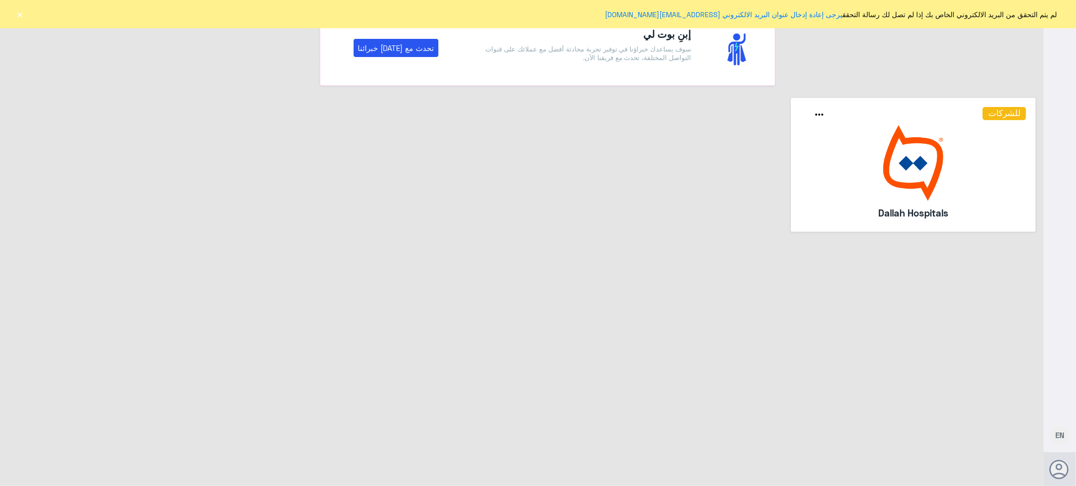
click at [18, 9] on button "×" at bounding box center [20, 14] width 10 height 10
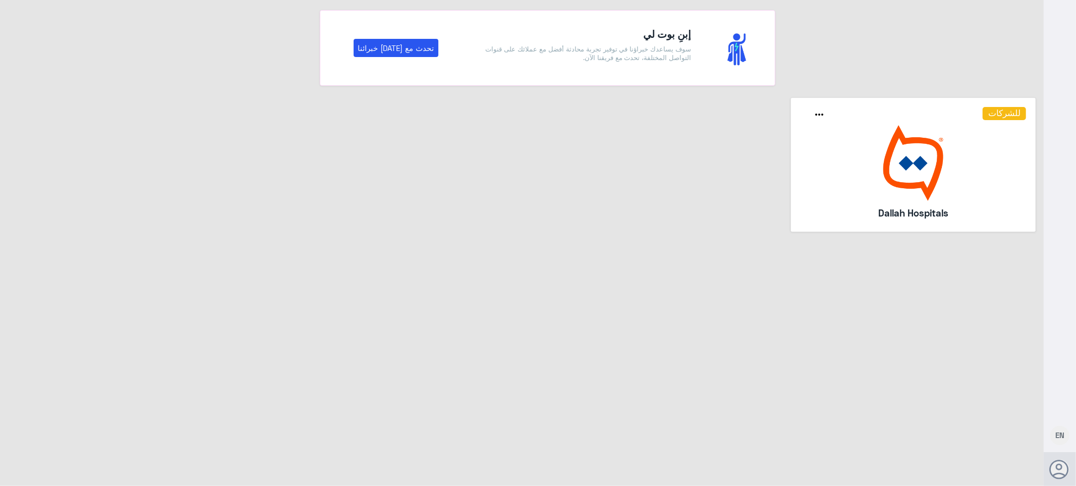
click at [913, 176] on img at bounding box center [914, 163] width 226 height 76
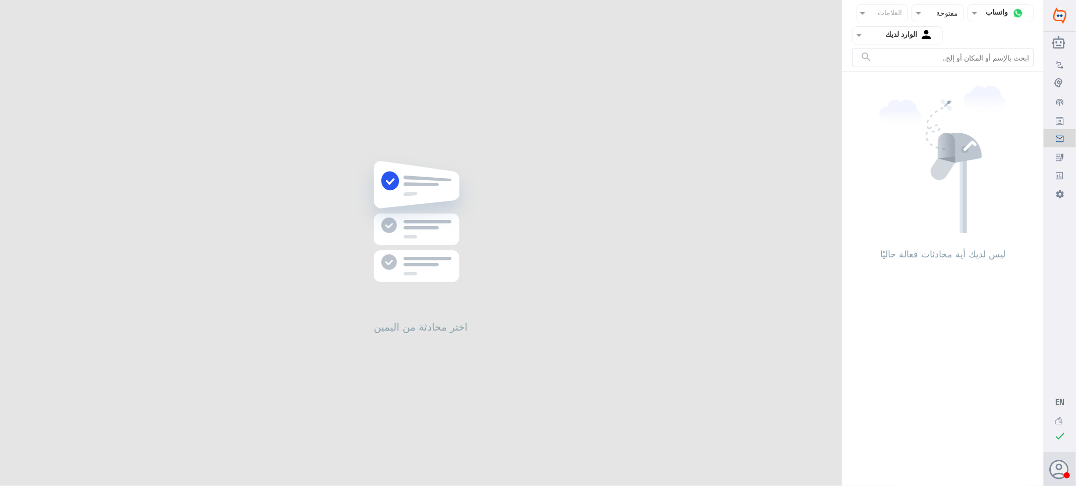
click at [878, 29] on div at bounding box center [898, 35] width 90 height 12
click at [883, 82] on div "غير معينة" at bounding box center [897, 79] width 91 height 23
click at [870, 29] on div at bounding box center [898, 35] width 90 height 12
click at [886, 86] on لديك "الوارد لديك" at bounding box center [902, 89] width 32 height 9
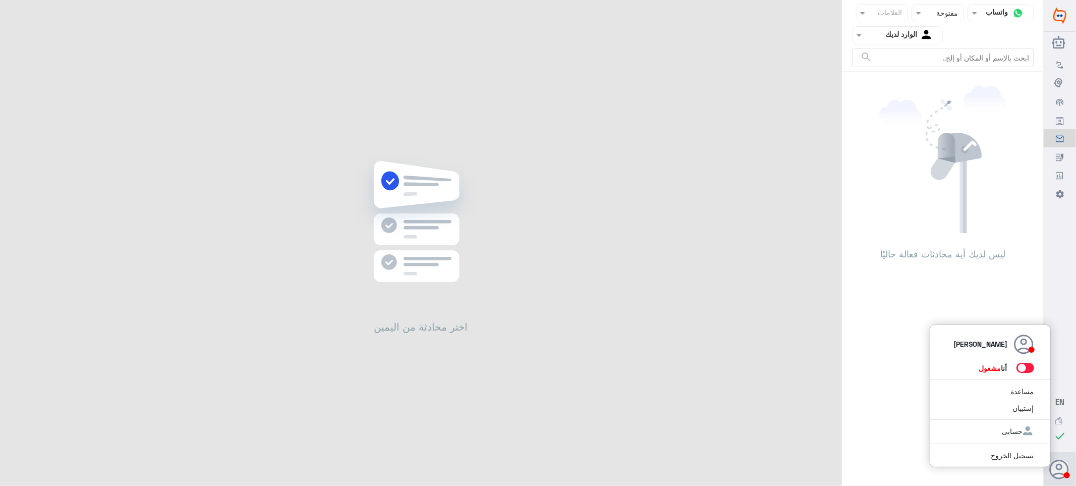
click at [1060, 473] on use at bounding box center [1059, 469] width 19 height 19
click at [1025, 371] on span at bounding box center [1026, 368] width 18 height 10
click at [0, 0] on input "checkbox" at bounding box center [0, 0] width 0 height 0
click at [896, 43] on div "Agent Filter الوارد لديك" at bounding box center [897, 35] width 91 height 18
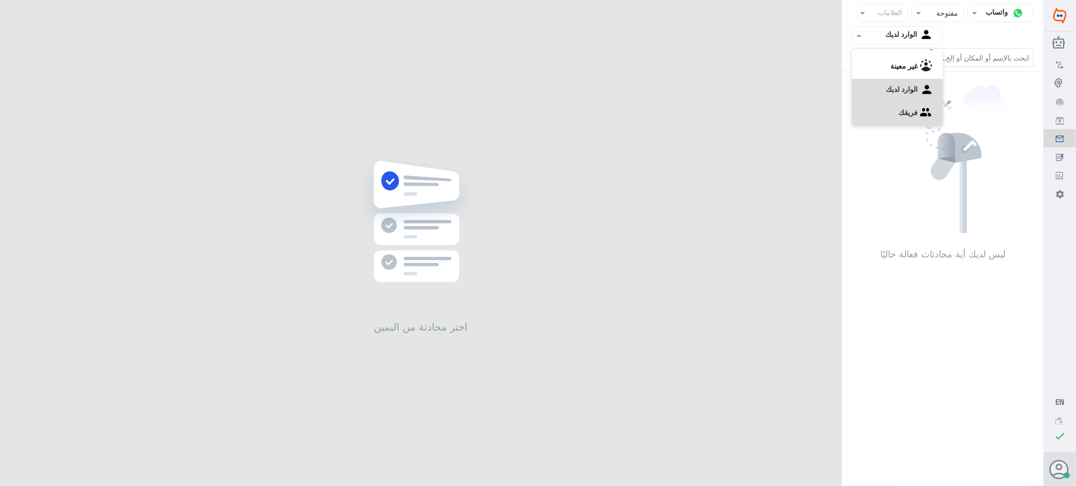
click at [888, 102] on div "فريقك" at bounding box center [897, 113] width 91 height 23
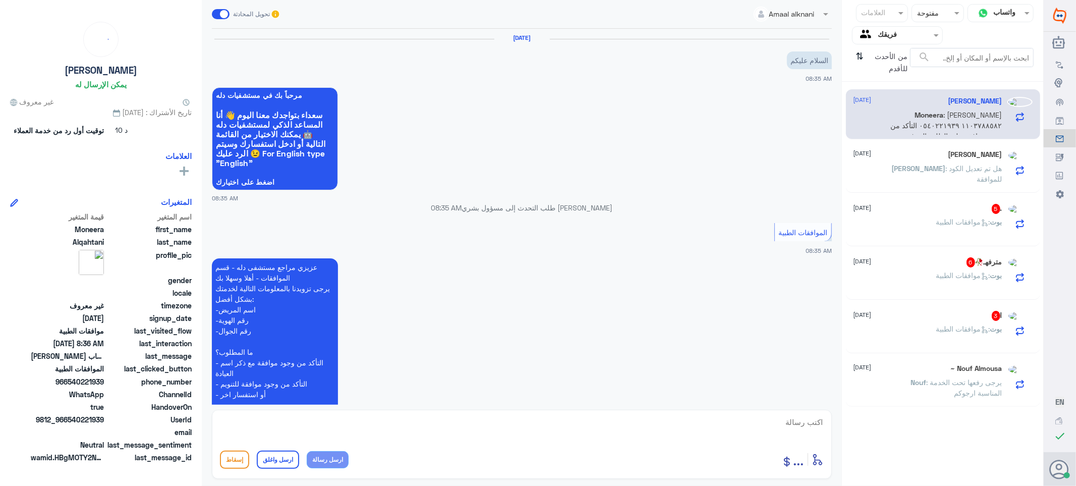
scroll to position [217, 0]
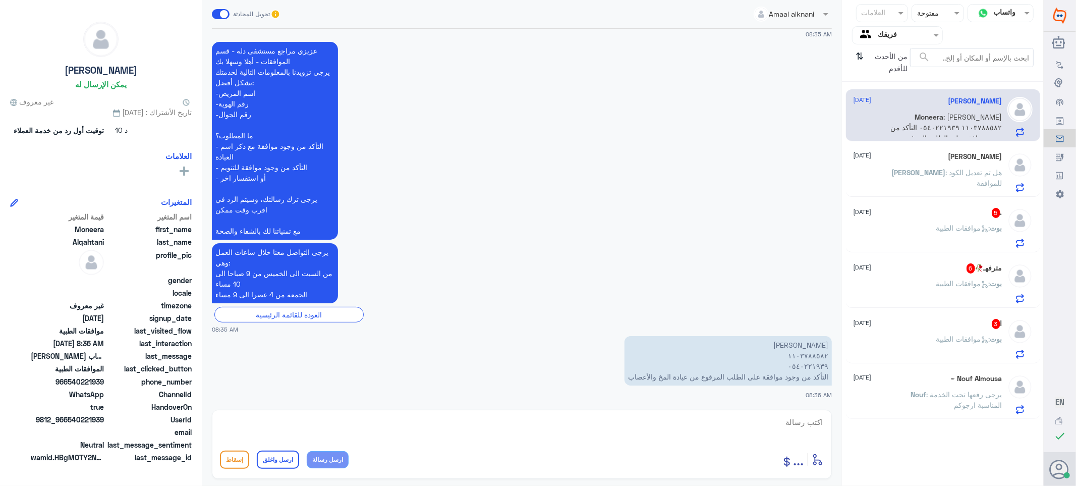
click at [962, 344] on p "بوت : موافقات الطبية" at bounding box center [970, 346] width 66 height 25
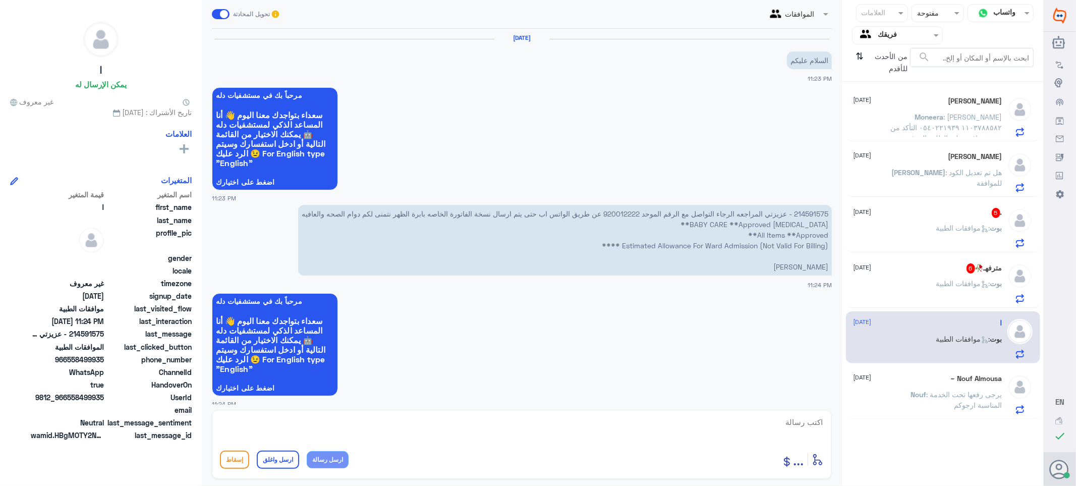
scroll to position [357, 0]
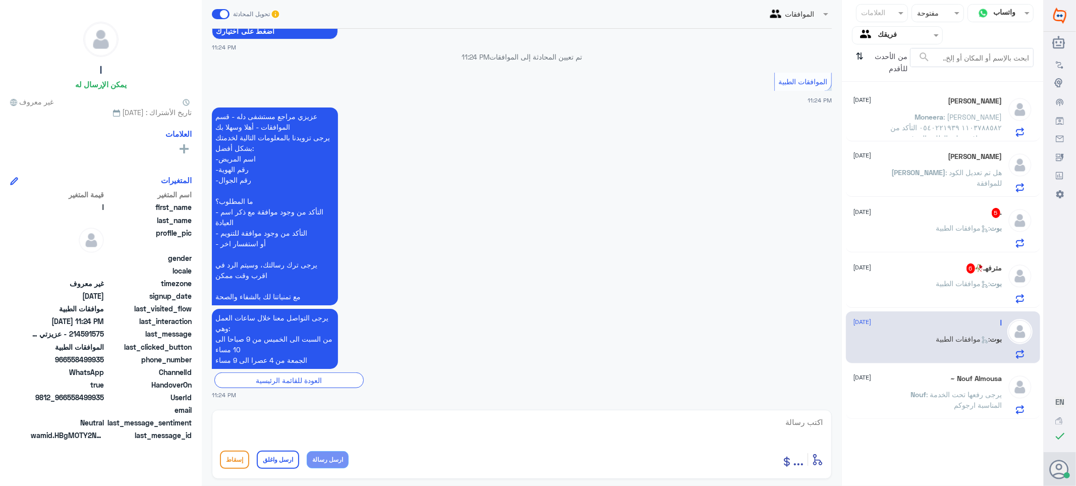
click at [776, 421] on textarea at bounding box center [522, 427] width 604 height 25
click at [785, 425] on textarea at bounding box center [522, 427] width 604 height 25
type textarea "السلام عليكم ورحمه الله وبركاته"
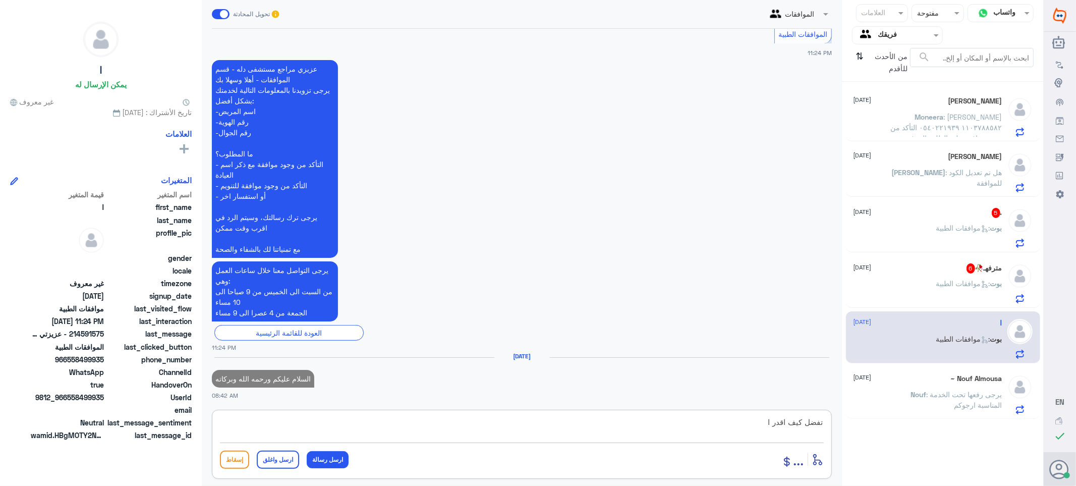
scroll to position [407, 0]
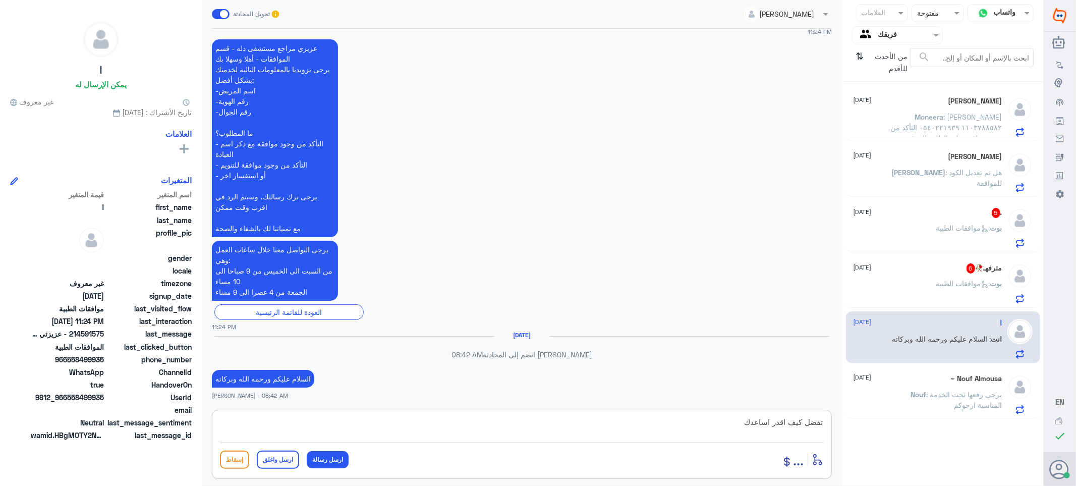
type textarea "تفضل كيف اقدر اساعدك"
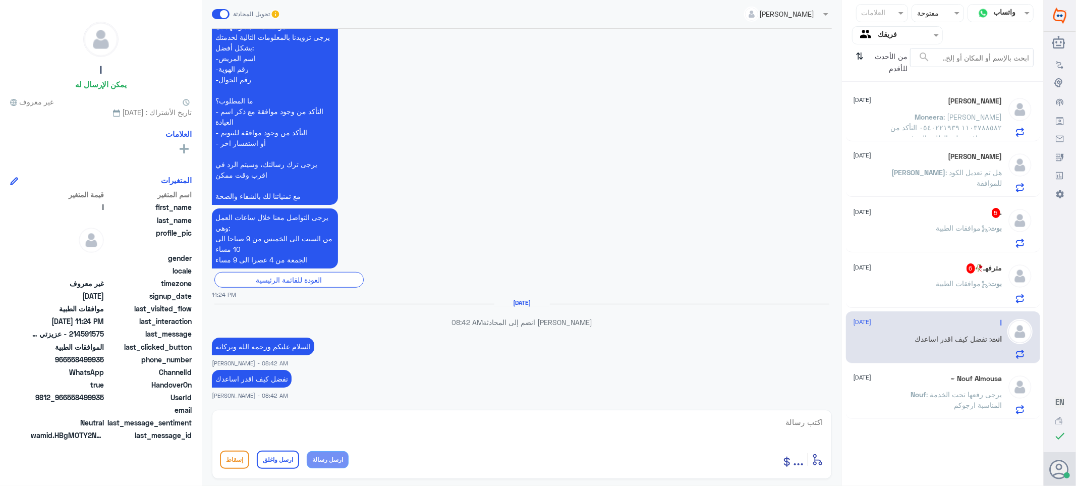
click at [937, 286] on span ": موافقات الطبية" at bounding box center [964, 283] width 54 height 9
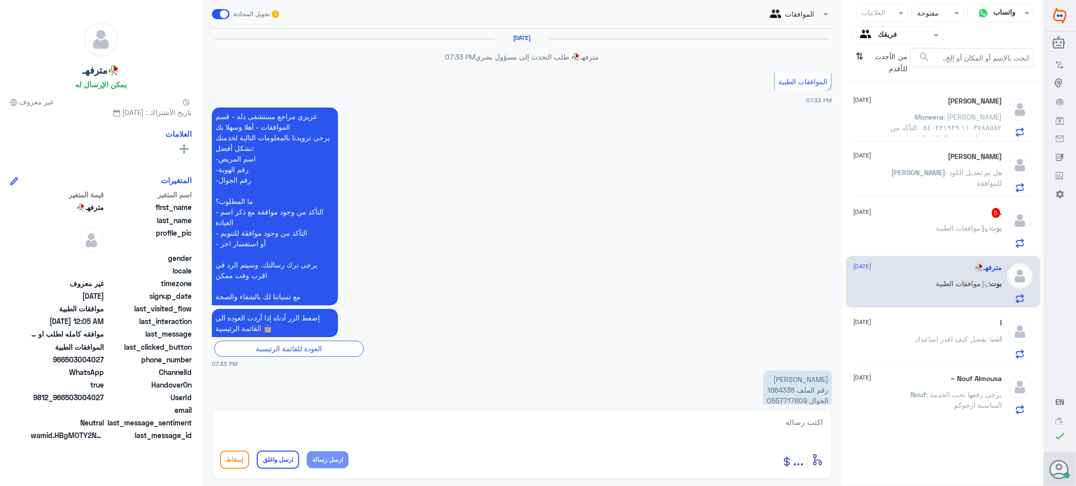
scroll to position [1235, 0]
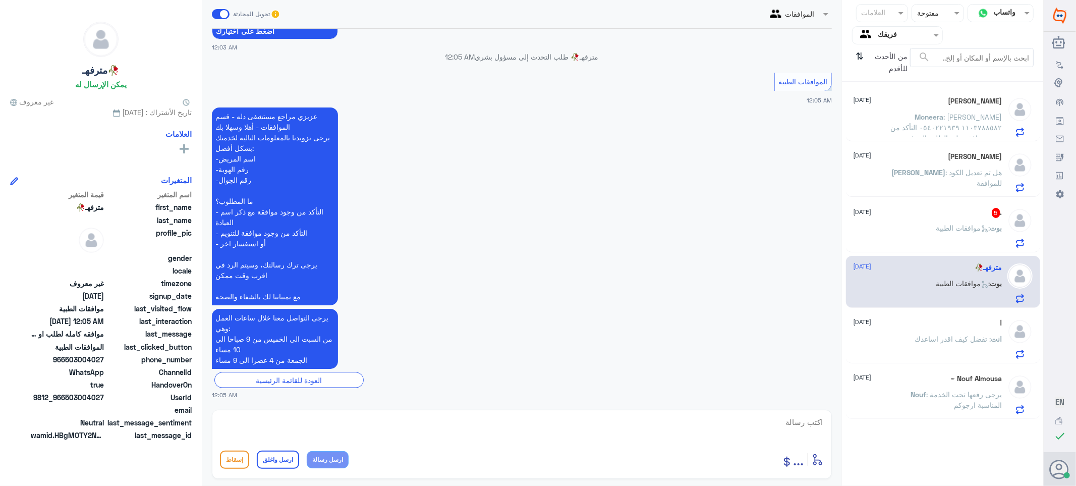
click at [808, 419] on textarea at bounding box center [522, 427] width 604 height 25
type textarea "تفضل كيف اقدر اساعدك"
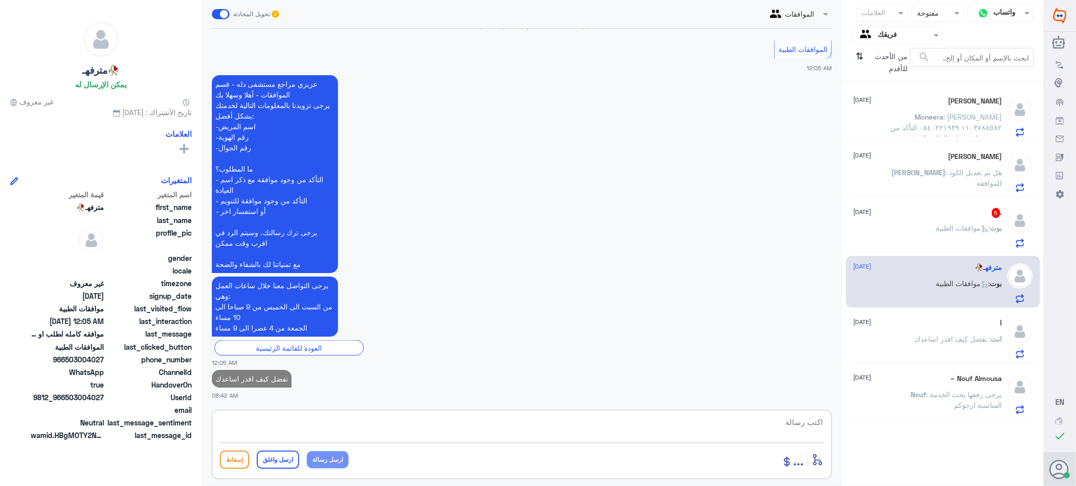
click at [970, 214] on div ". 5 [DATE]" at bounding box center [928, 213] width 149 height 10
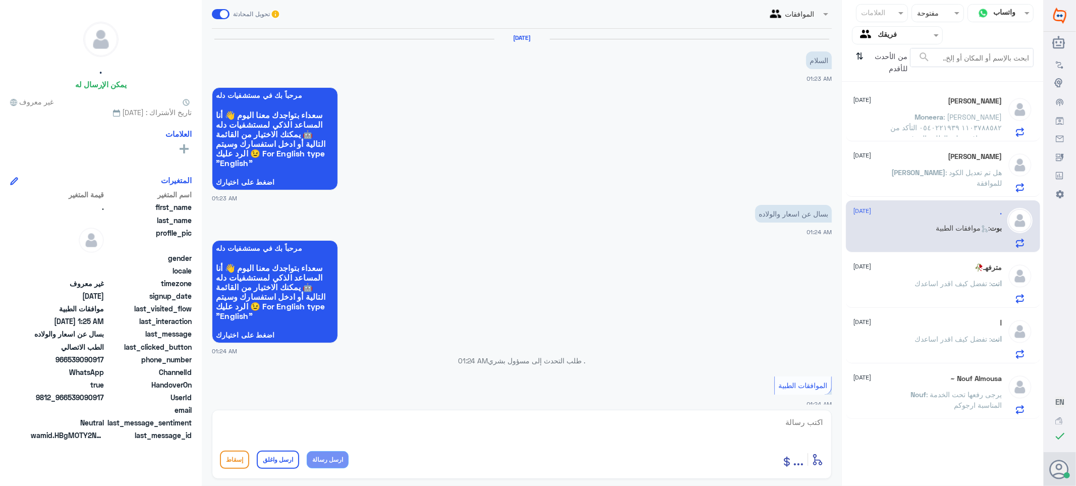
scroll to position [112, 0]
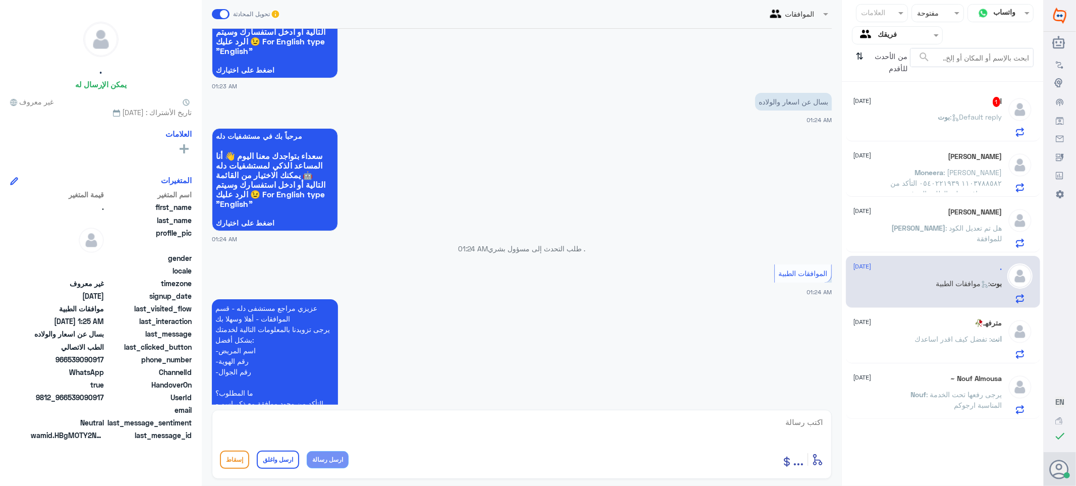
click at [939, 122] on p "[PERSON_NAME] : Default reply" at bounding box center [971, 124] width 64 height 25
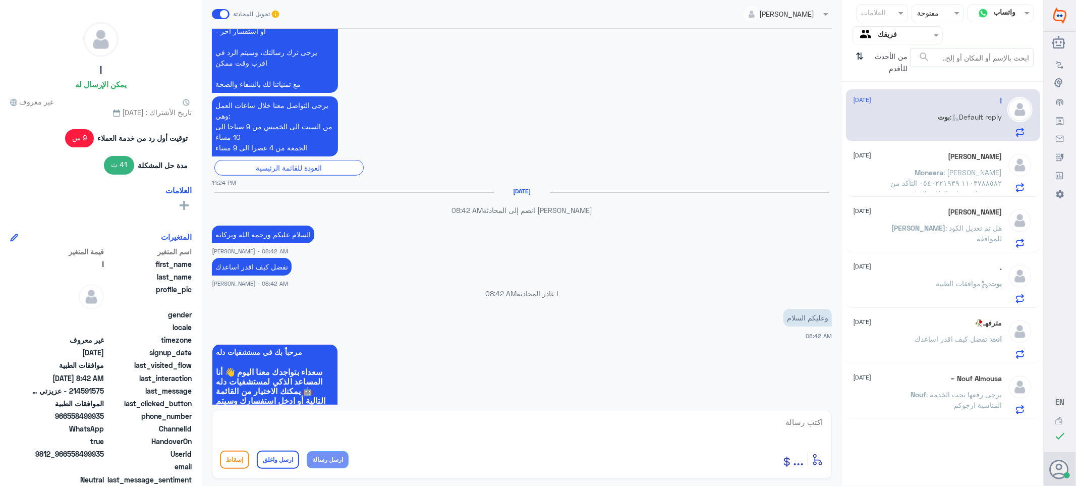
scroll to position [629, 0]
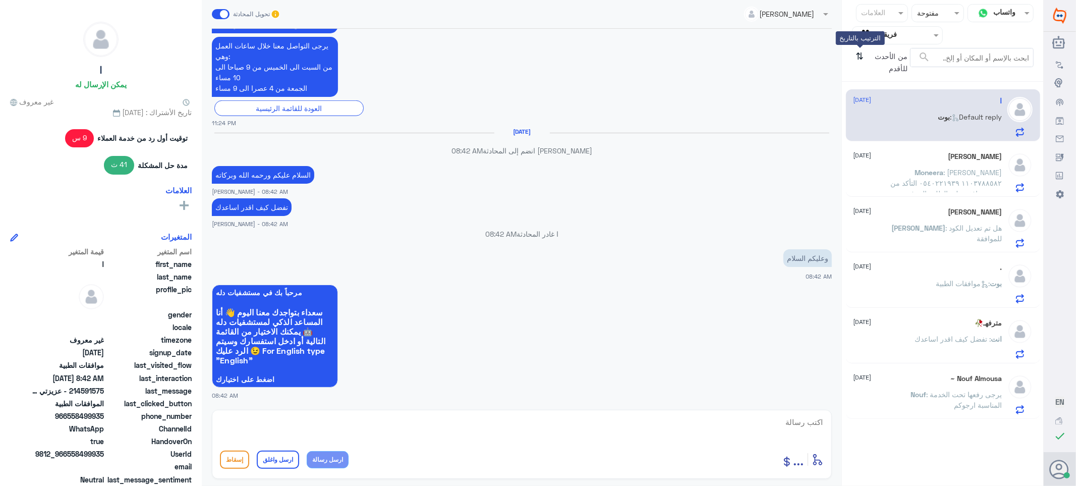
click at [862, 56] on icon "⇅" at bounding box center [860, 61] width 8 height 26
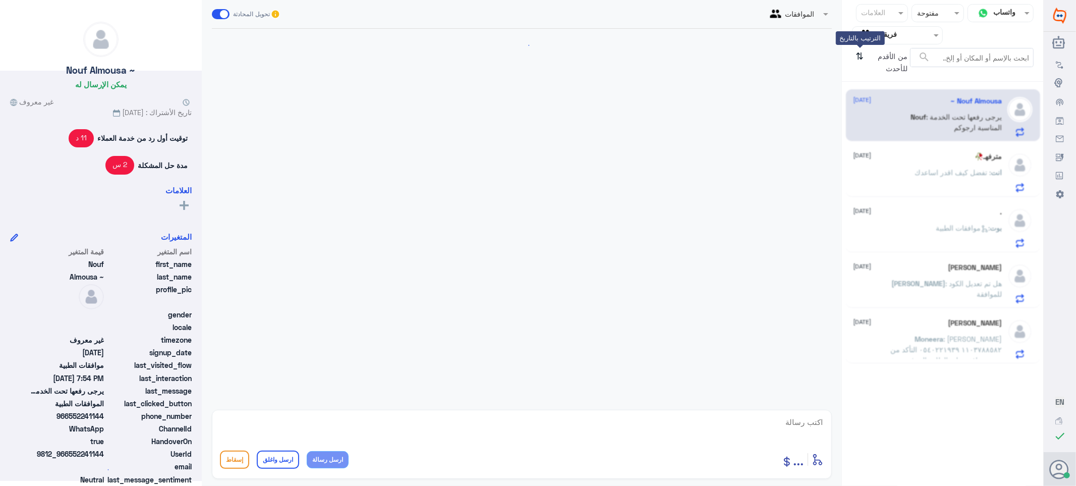
scroll to position [746, 0]
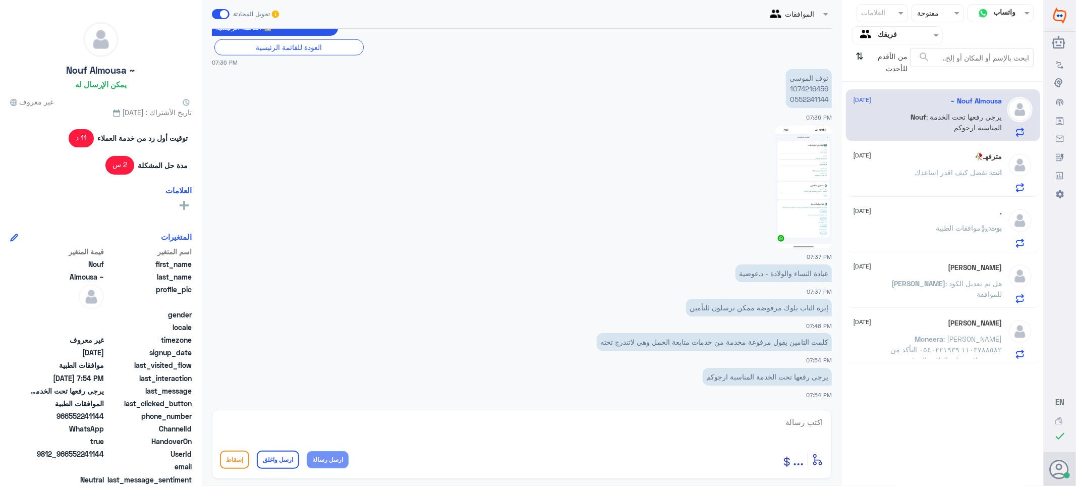
click at [805, 88] on p "نوف ال[PERSON_NAME] 1074216456 0552241144" at bounding box center [809, 88] width 46 height 39
copy p "1074216456"
click at [796, 172] on img at bounding box center [804, 187] width 57 height 123
drag, startPoint x: 795, startPoint y: 419, endPoint x: 809, endPoint y: 408, distance: 18.0
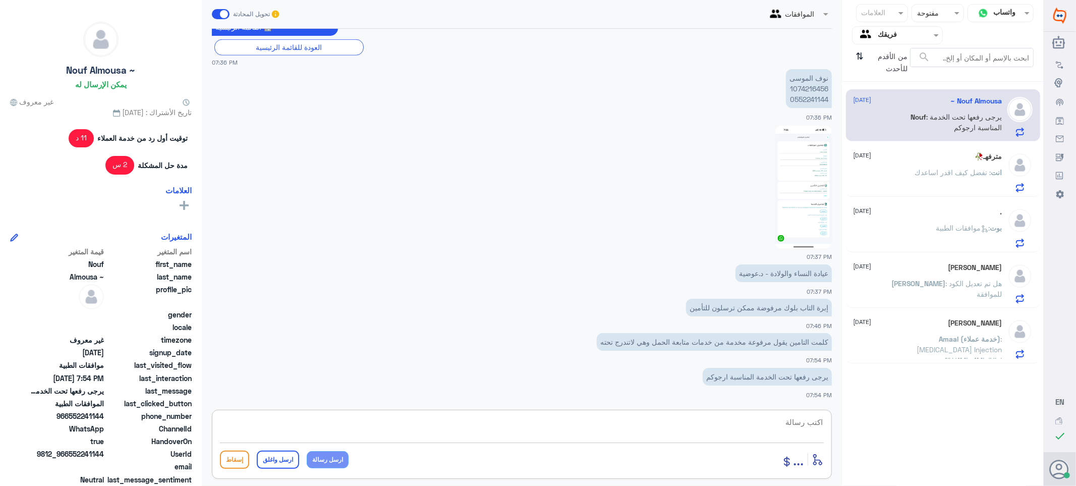
click at [797, 419] on textarea at bounding box center [522, 427] width 604 height 25
type textarea "تم تحديث طلبك"
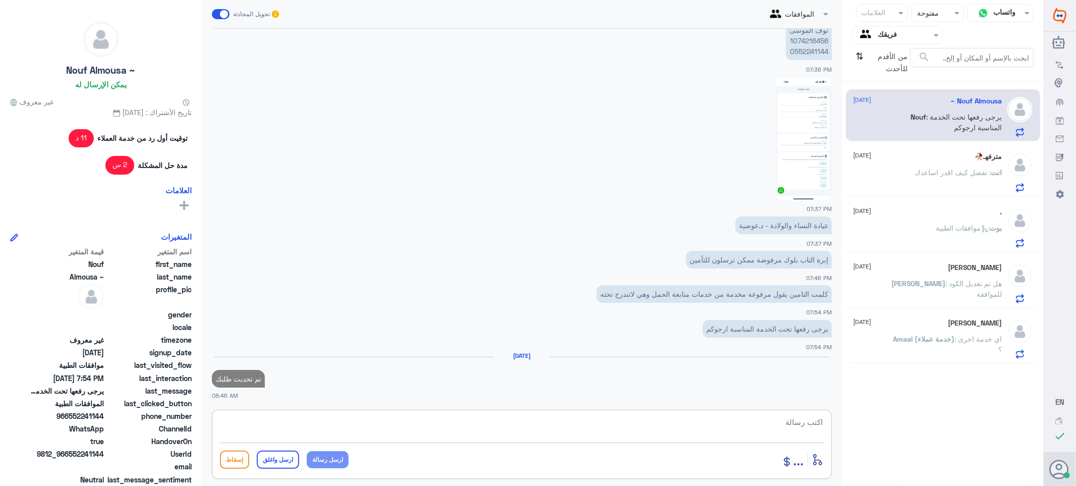
click at [944, 160] on div "مترفهـ🥀 [DATE]" at bounding box center [928, 156] width 149 height 9
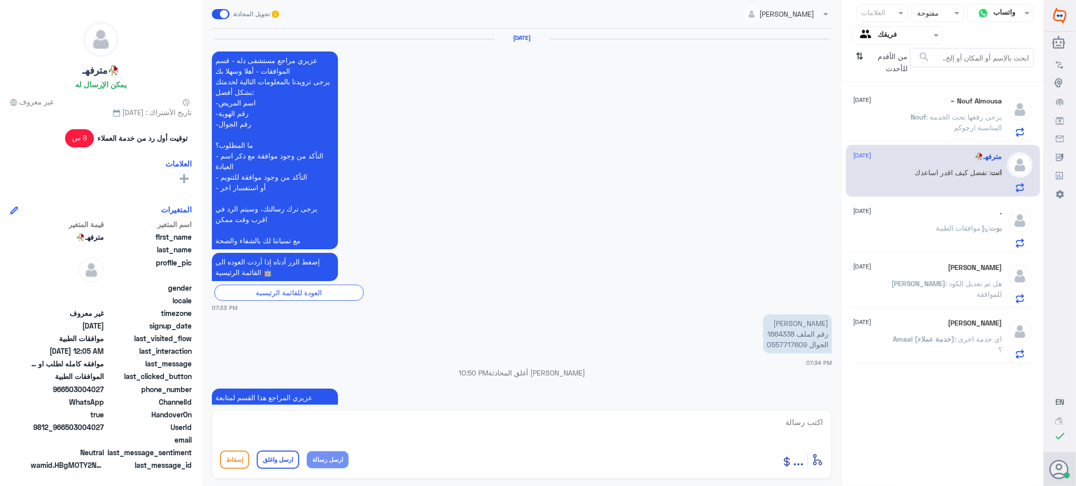
scroll to position [1230, 0]
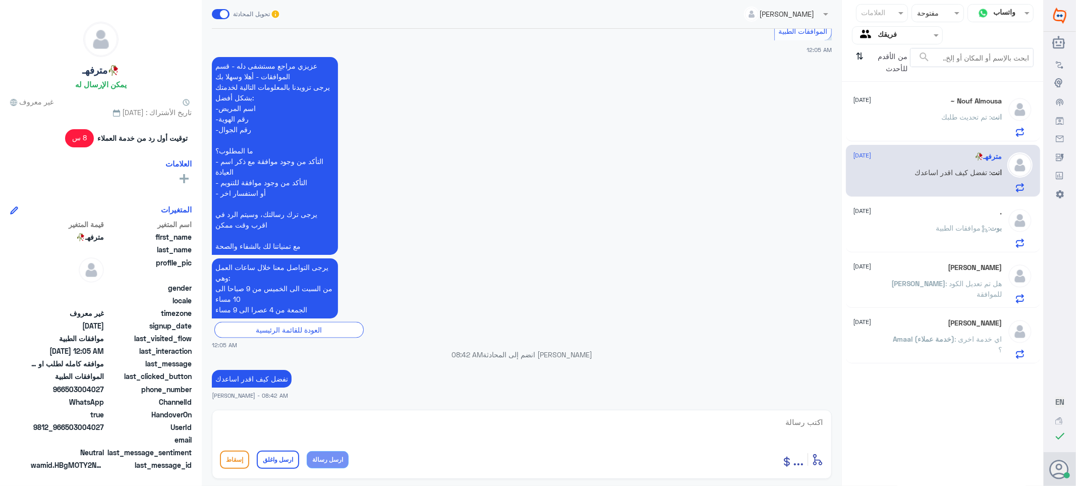
click at [937, 229] on span ": موافقات الطبية" at bounding box center [964, 228] width 54 height 9
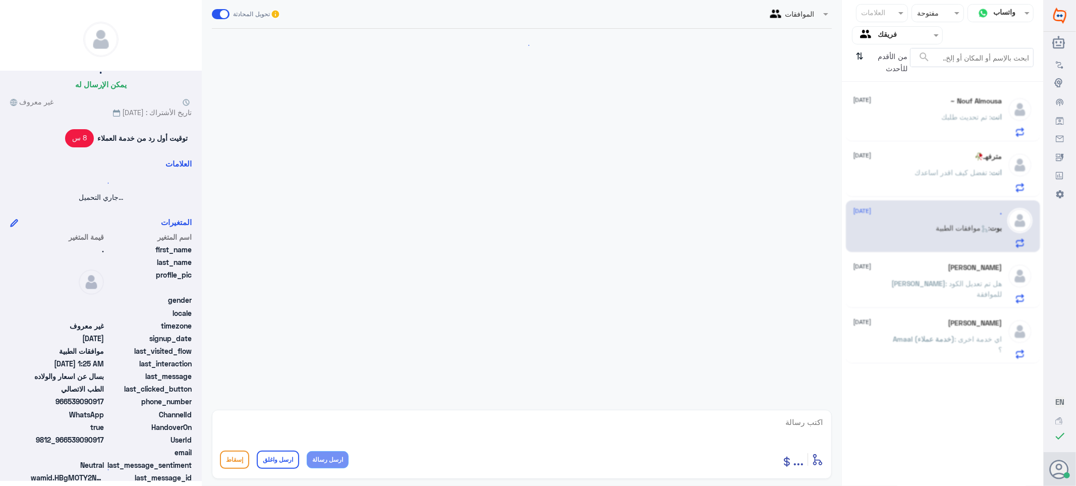
scroll to position [523, 0]
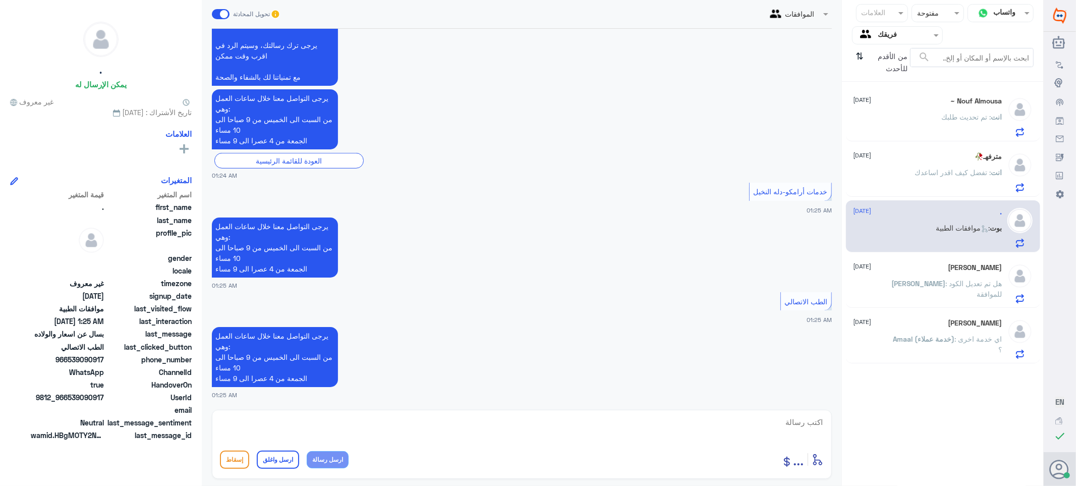
click at [927, 267] on div "[PERSON_NAME] [DATE]" at bounding box center [928, 267] width 149 height 9
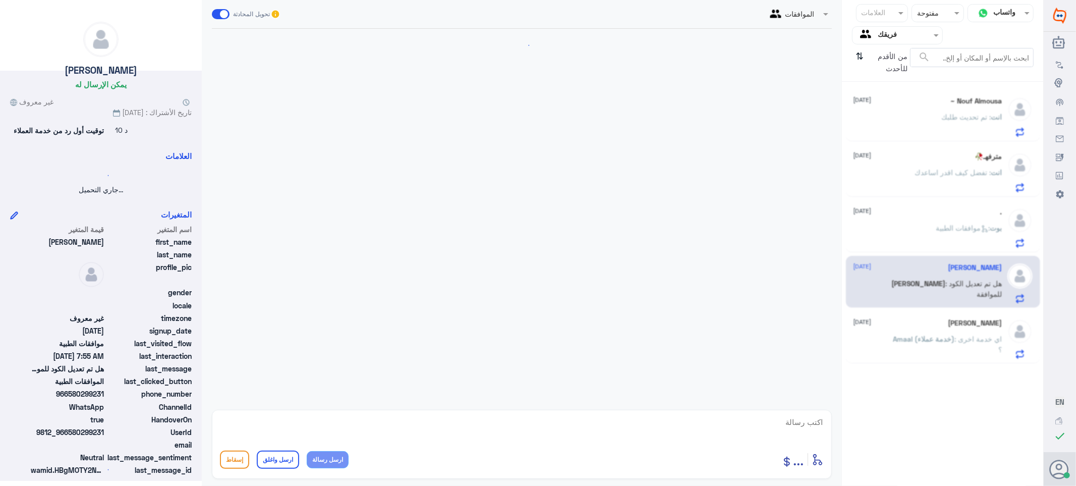
click at [926, 319] on div "[PERSON_NAME] [DATE]" at bounding box center [928, 323] width 149 height 9
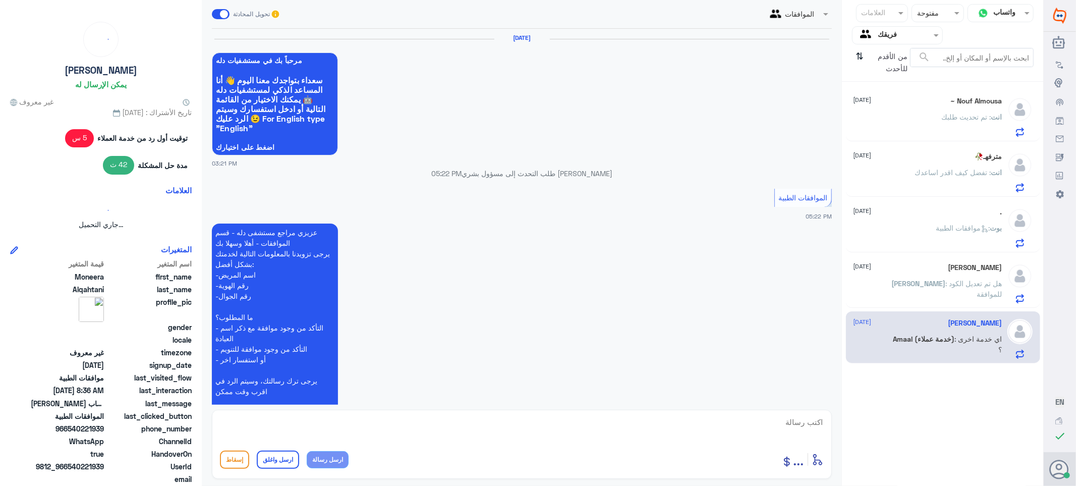
scroll to position [1018, 0]
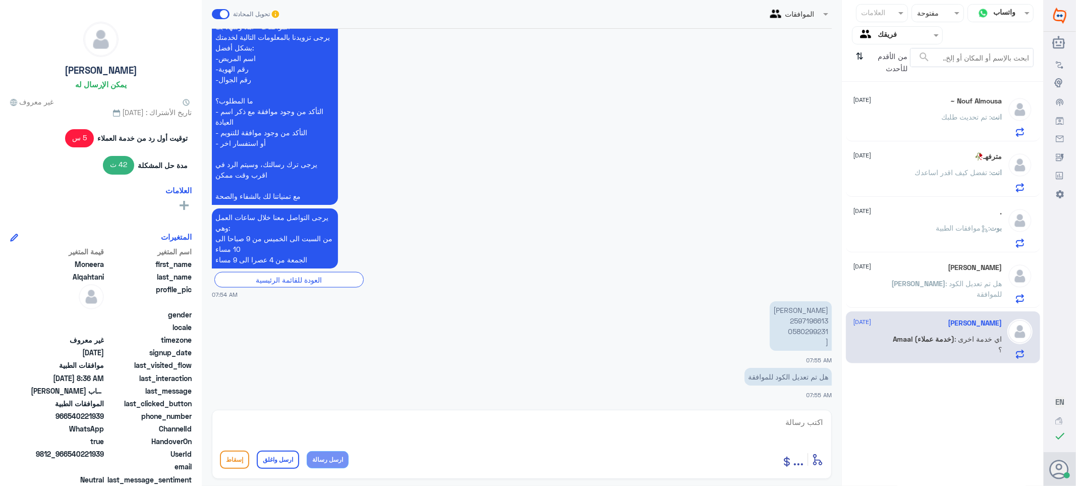
click at [798, 316] on p "[PERSON_NAME] 2597196613 0580299231 [" at bounding box center [801, 325] width 62 height 49
copy p "2597196613"
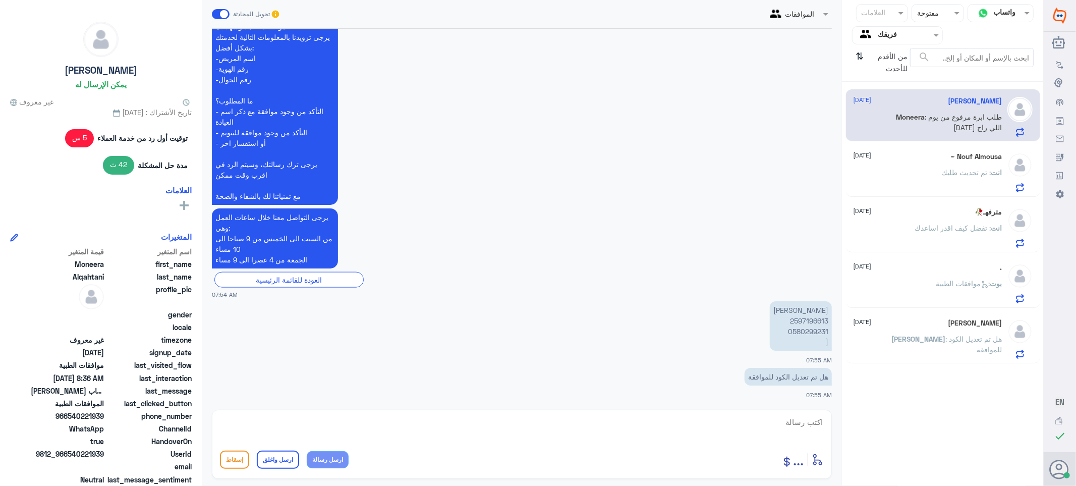
click at [809, 422] on textarea at bounding box center [522, 427] width 604 height 25
type textarea "تم تحديث طلبك بنتظار رد التامين"
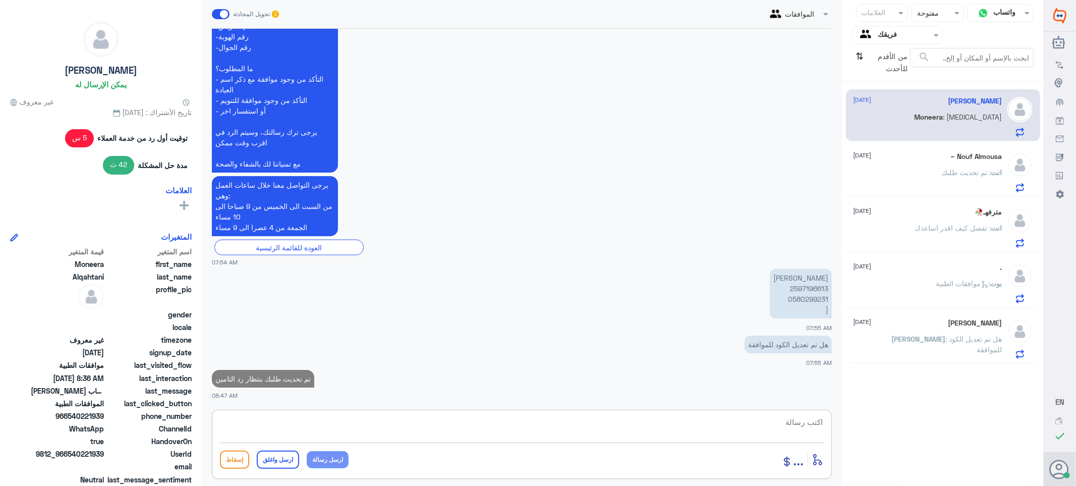
drag, startPoint x: 918, startPoint y: 160, endPoint x: 923, endPoint y: 215, distance: 55.7
click at [919, 160] on div "Nouf Almousa ~ [DATE]" at bounding box center [928, 156] width 149 height 9
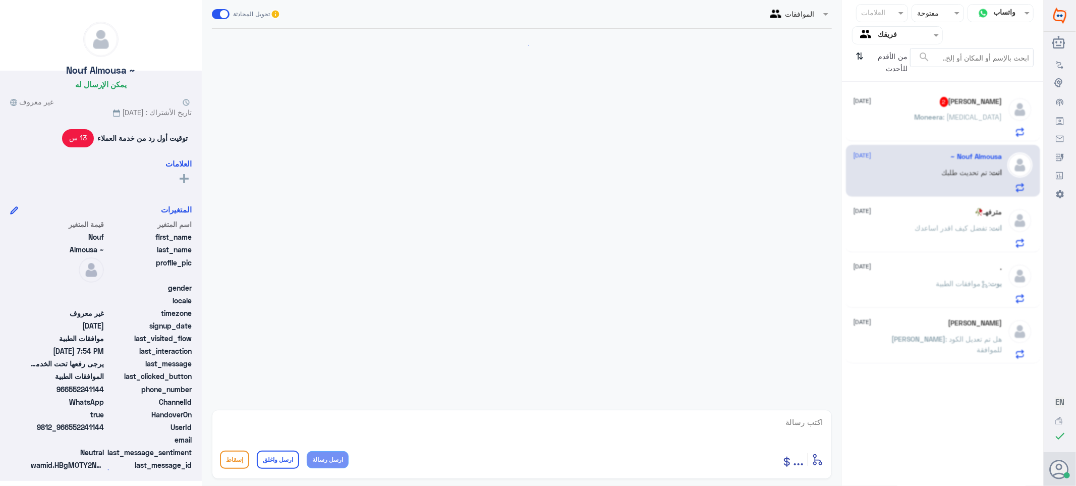
click at [932, 217] on div "مترفهـ🥀 [DATE] انت : تفضل كيف اقدر اساعدك" at bounding box center [928, 228] width 149 height 40
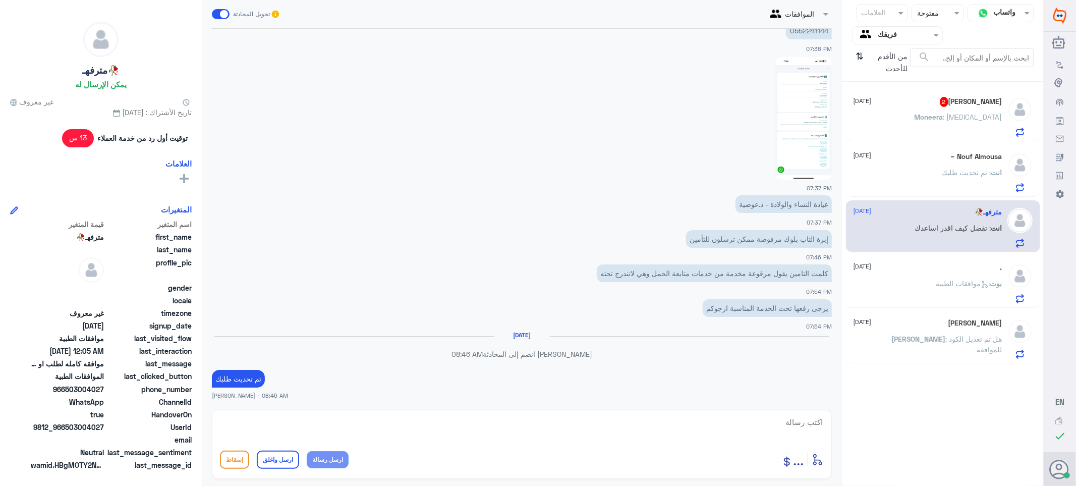
click at [908, 107] on div "[PERSON_NAME] 2 [DATE] Moneera : [MEDICAL_DATA]" at bounding box center [928, 117] width 149 height 40
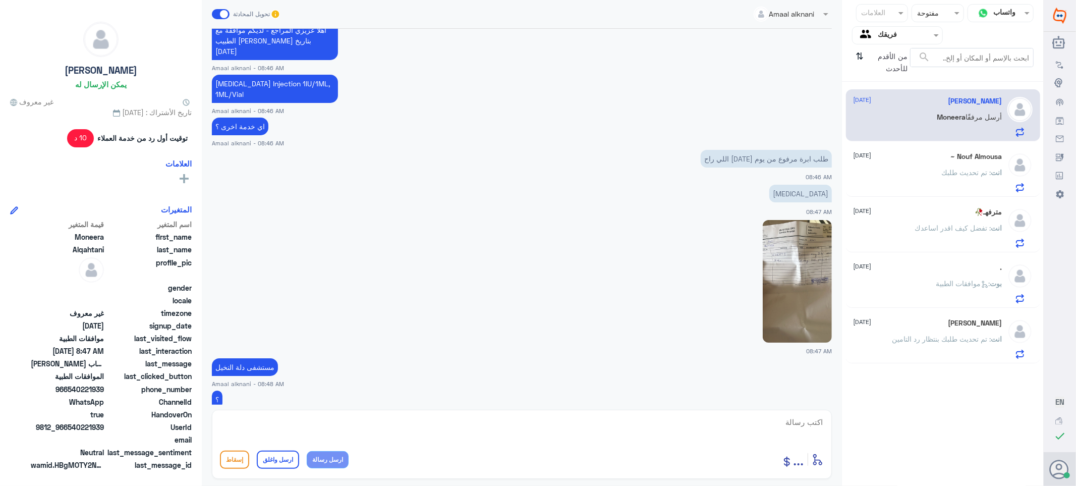
scroll to position [504, 0]
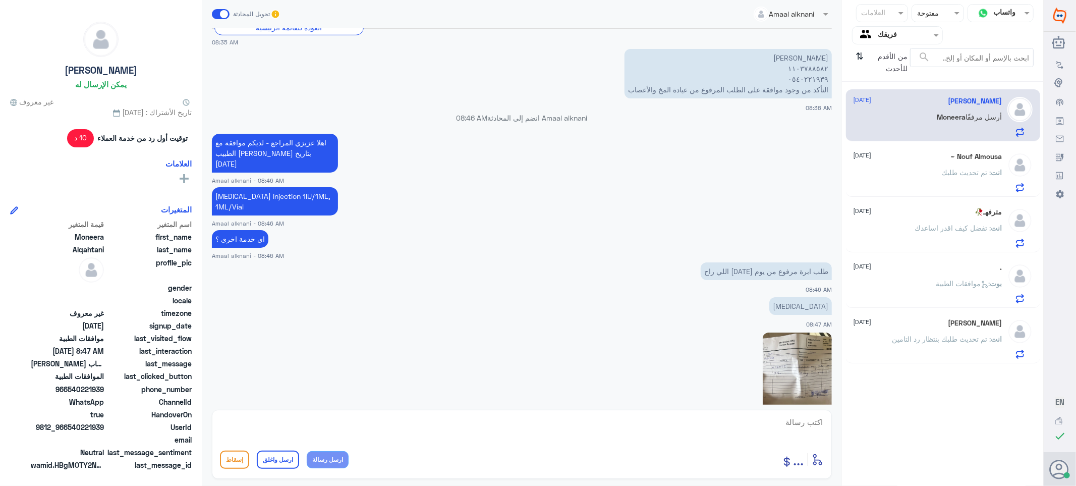
click at [786, 429] on textarea at bounding box center [522, 427] width 604 height 25
drag, startPoint x: 778, startPoint y: 421, endPoint x: 859, endPoint y: 440, distance: 83.3
click at [859, 445] on div "قناة واتساب Status × مفتوحة العلامات Agent Filter فريقك search من الأقدم للأحدث…" at bounding box center [522, 244] width 1044 height 489
type textarea "1103788582"
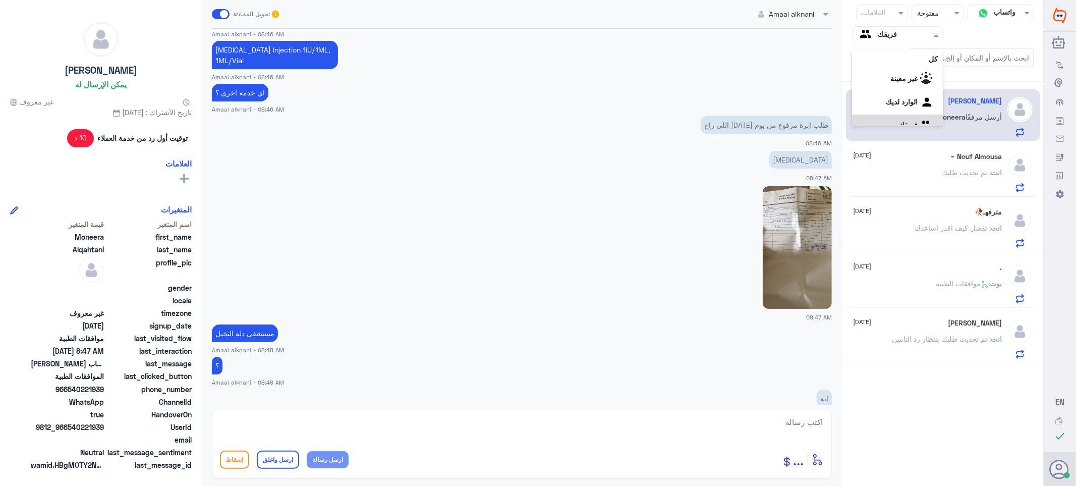
click at [876, 37] on div at bounding box center [898, 35] width 90 height 12
click at [886, 86] on لديك "الوارد لديك" at bounding box center [902, 89] width 32 height 9
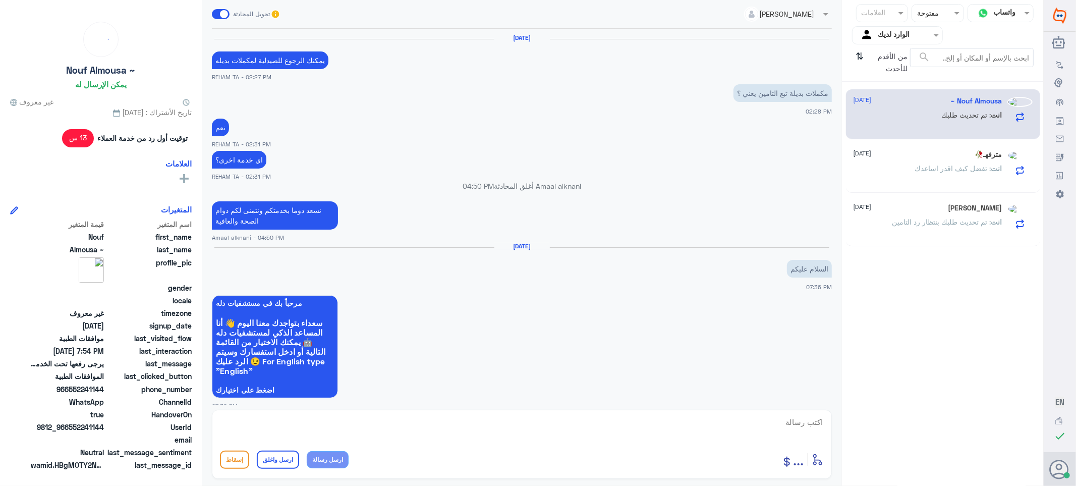
scroll to position [729, 0]
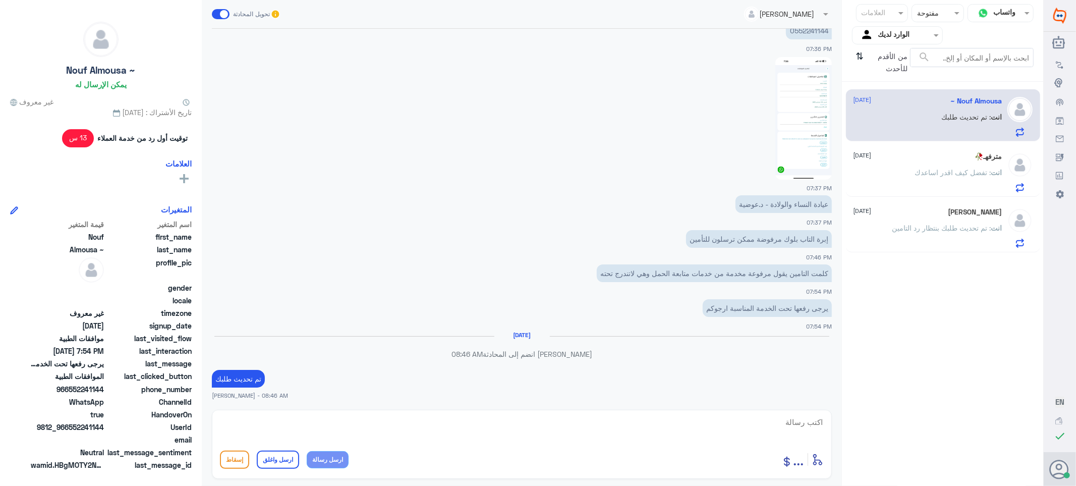
click at [902, 175] on div "انت : تفضل كيف اقدر اساعدك" at bounding box center [928, 181] width 149 height 23
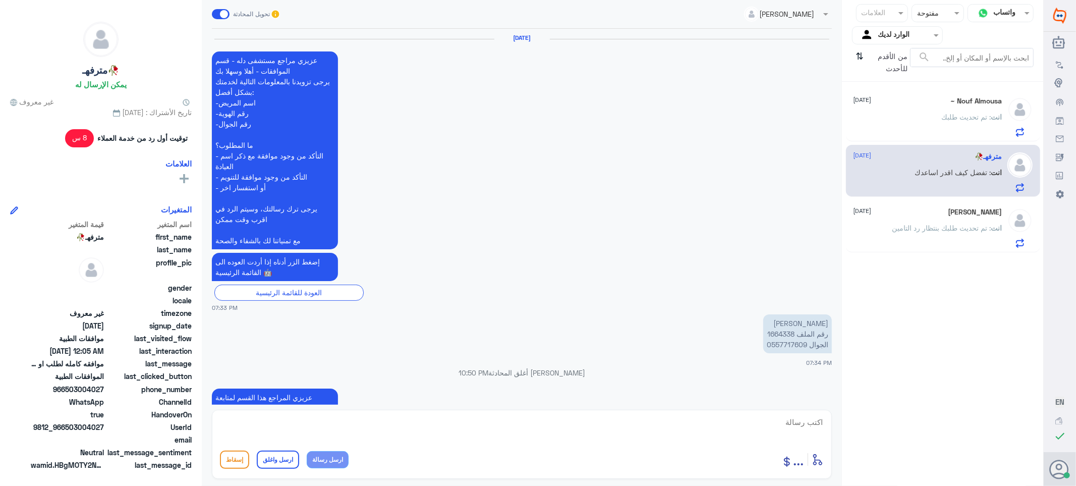
scroll to position [1230, 0]
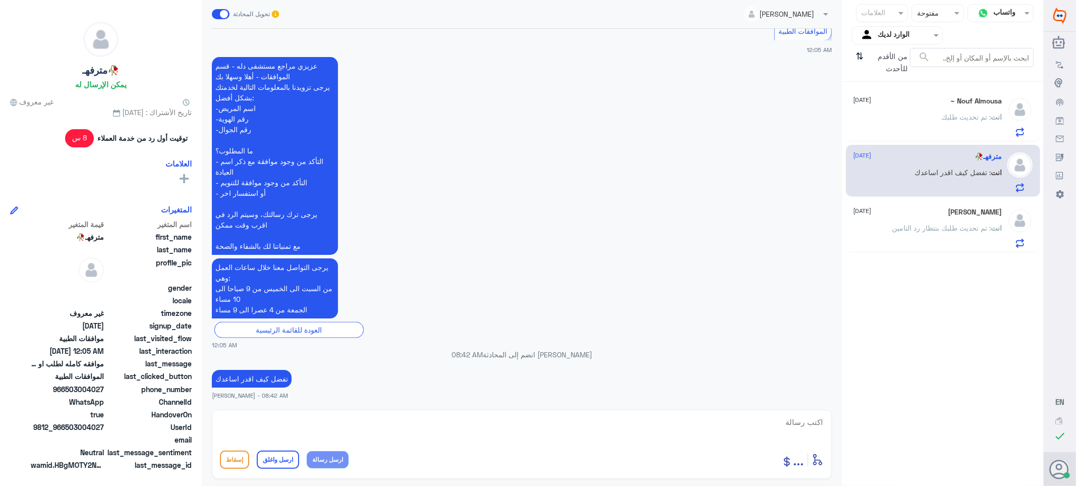
click at [877, 221] on div "[PERSON_NAME] [DATE] انت : تم تحديث طلبك بنتظار رد التامين" at bounding box center [928, 228] width 149 height 40
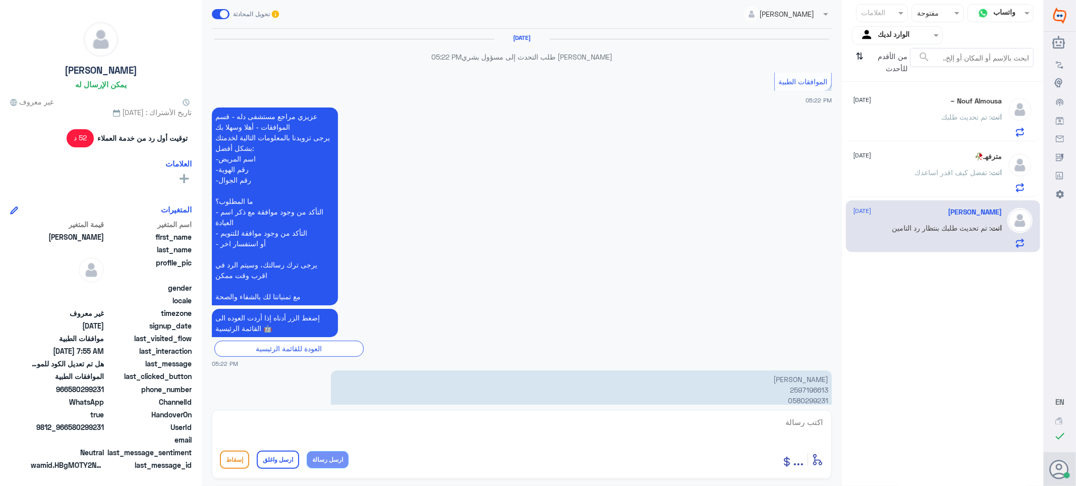
scroll to position [953, 0]
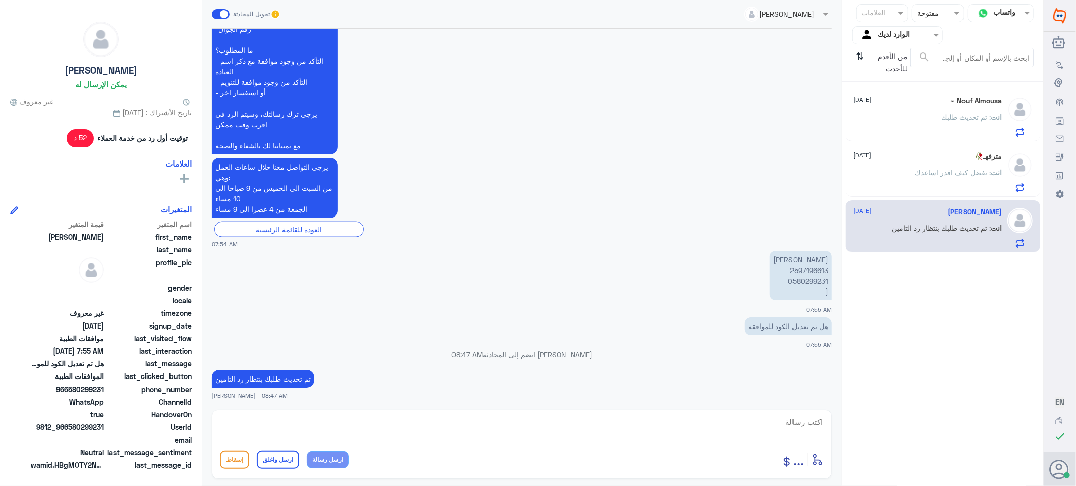
click at [933, 10] on div at bounding box center [937, 13] width 51 height 12
click at [934, 89] on span "غير مقروءة" at bounding box center [943, 93] width 34 height 9
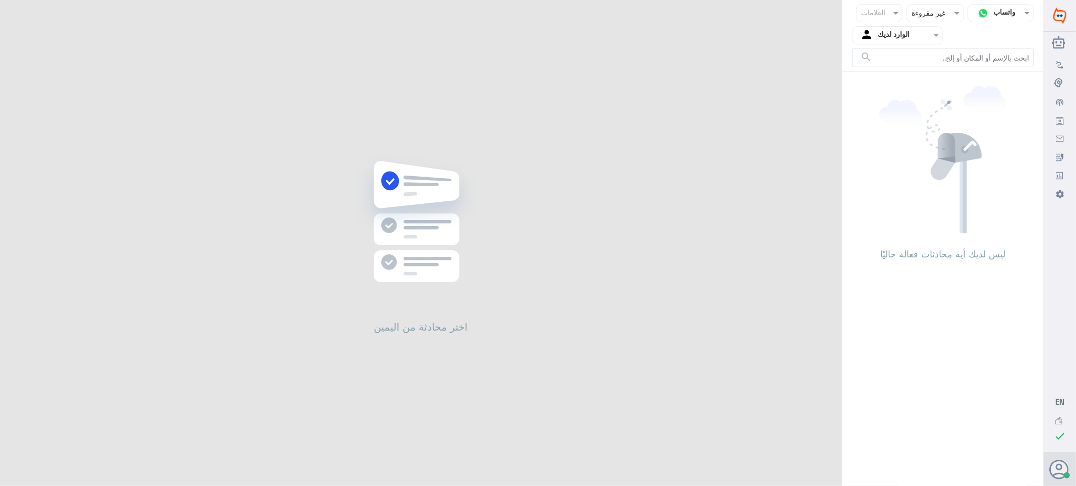
click at [933, 14] on input "text" at bounding box center [946, 13] width 26 height 12
drag, startPoint x: 936, startPoint y: 71, endPoint x: 938, endPoint y: 37, distance: 33.8
click at [942, 71] on span "مغلقة" at bounding box center [951, 74] width 18 height 9
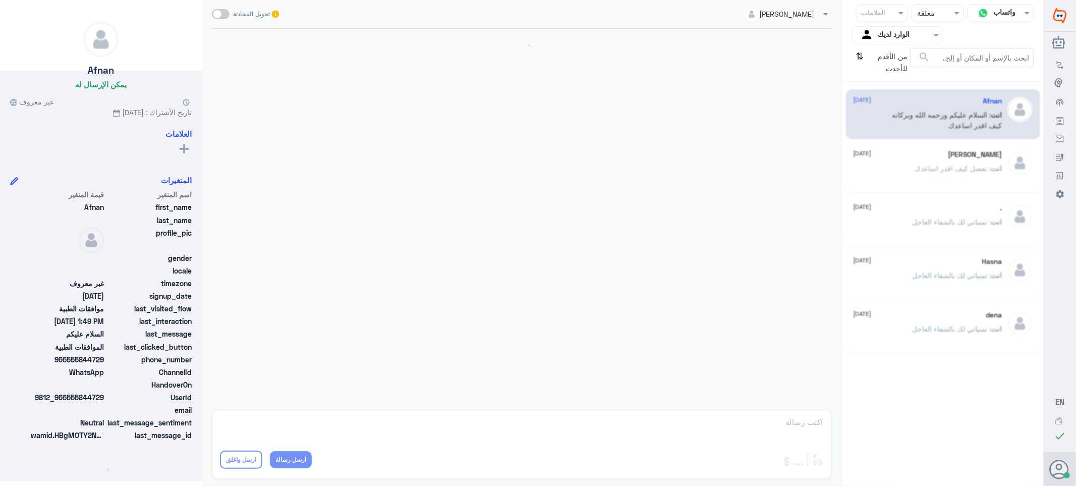
scroll to position [162, 0]
click at [934, 11] on div at bounding box center [937, 13] width 51 height 12
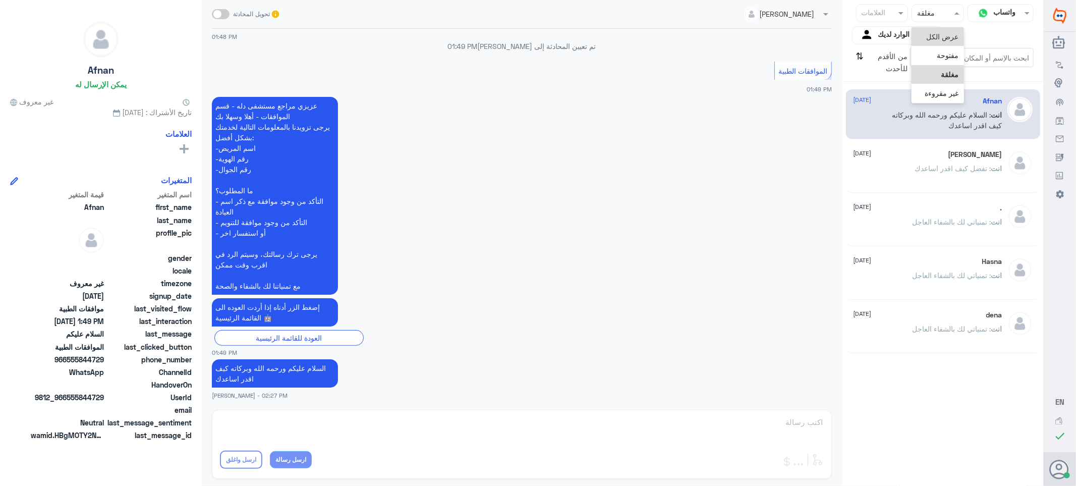
click at [933, 32] on span "عرض الكل" at bounding box center [943, 36] width 32 height 9
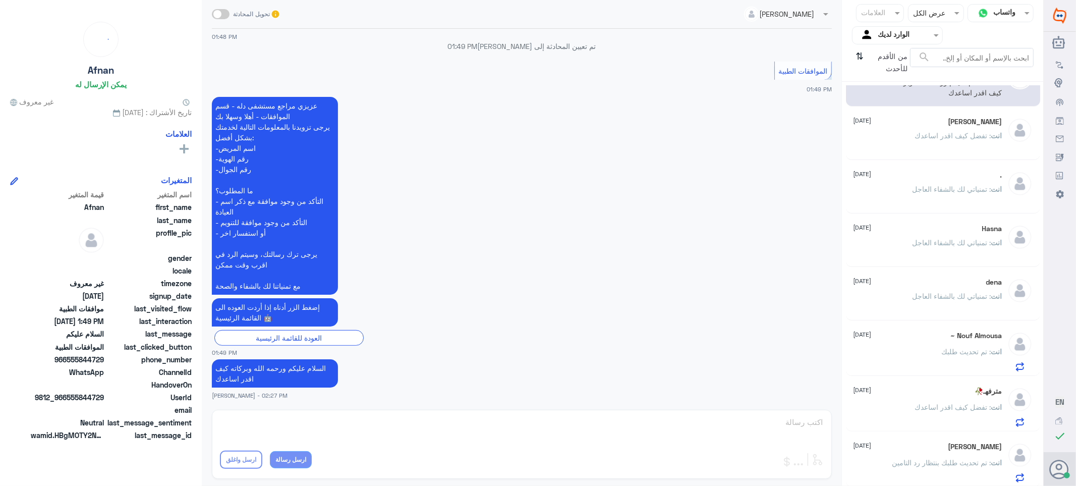
scroll to position [34, 0]
click at [858, 60] on icon "⇅" at bounding box center [860, 61] width 8 height 26
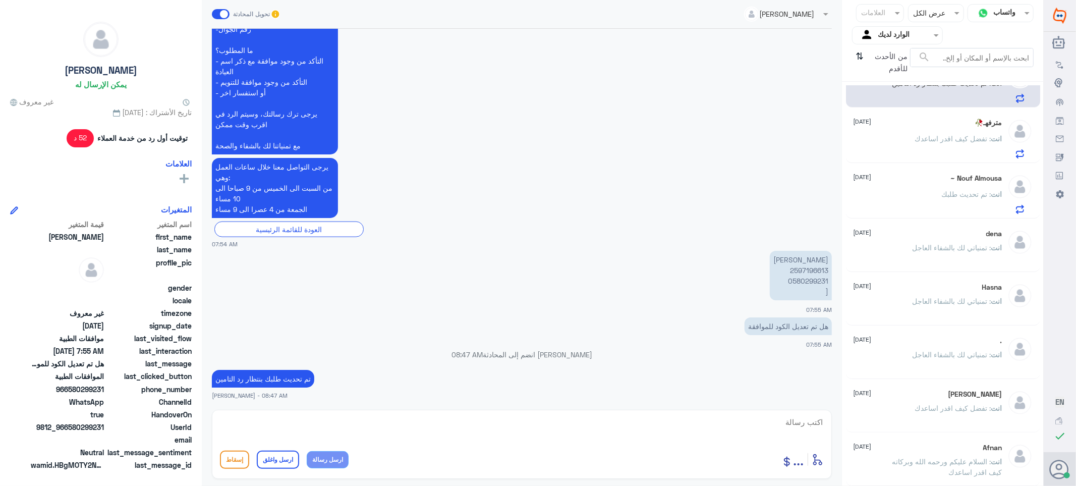
scroll to position [0, 0]
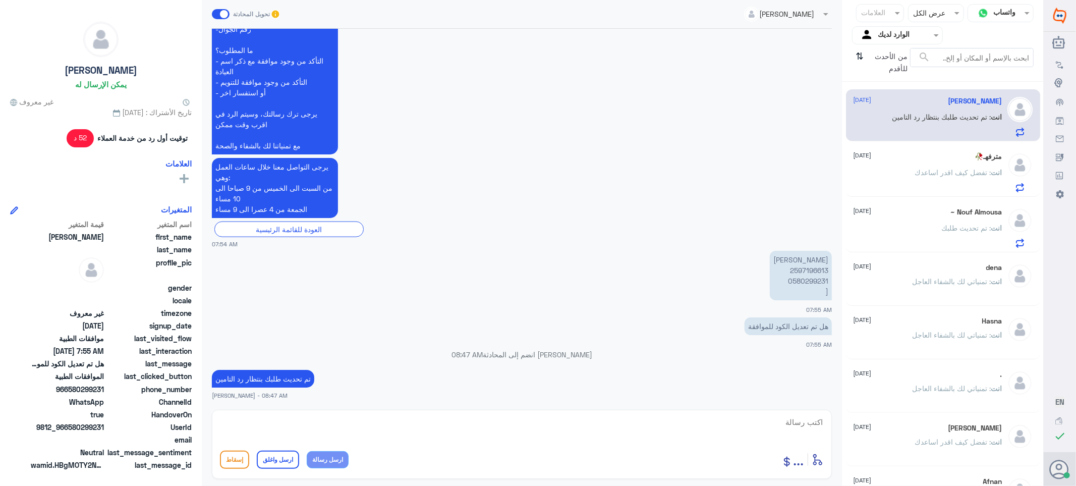
click at [922, 160] on div "مترفهـ🥀 [DATE] انت : تفضل كيف اقدر اساعدك" at bounding box center [928, 172] width 149 height 40
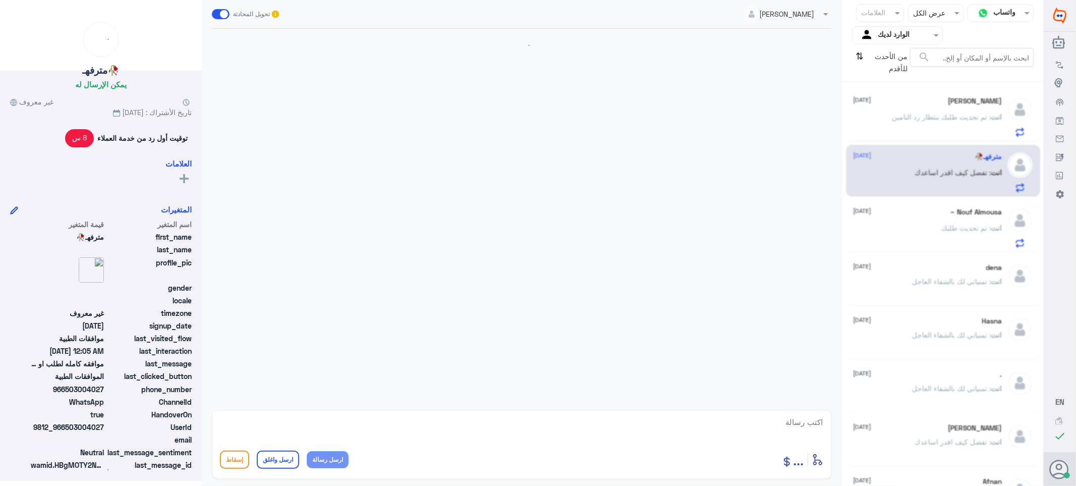
scroll to position [1230, 0]
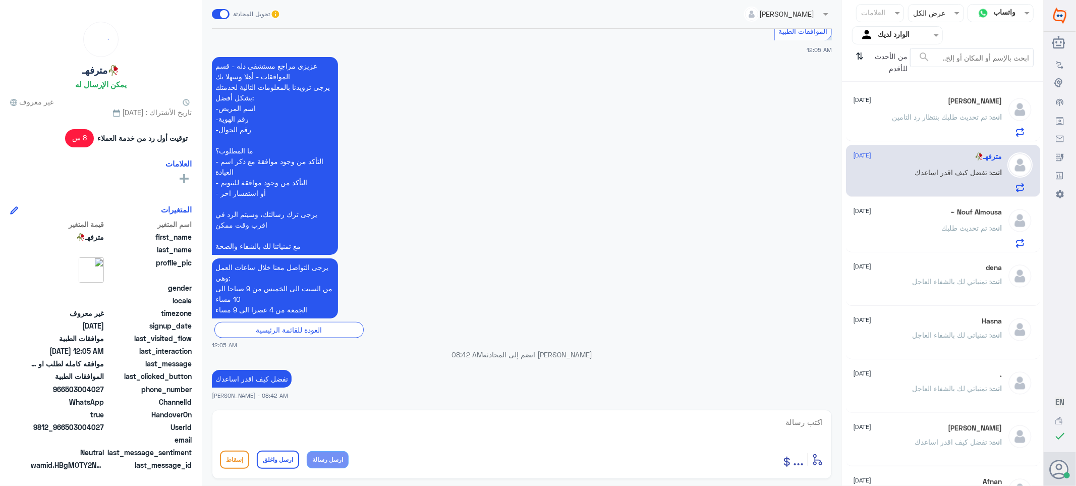
click at [894, 215] on div "Nouf Almousa ~ [DATE]" at bounding box center [928, 212] width 149 height 9
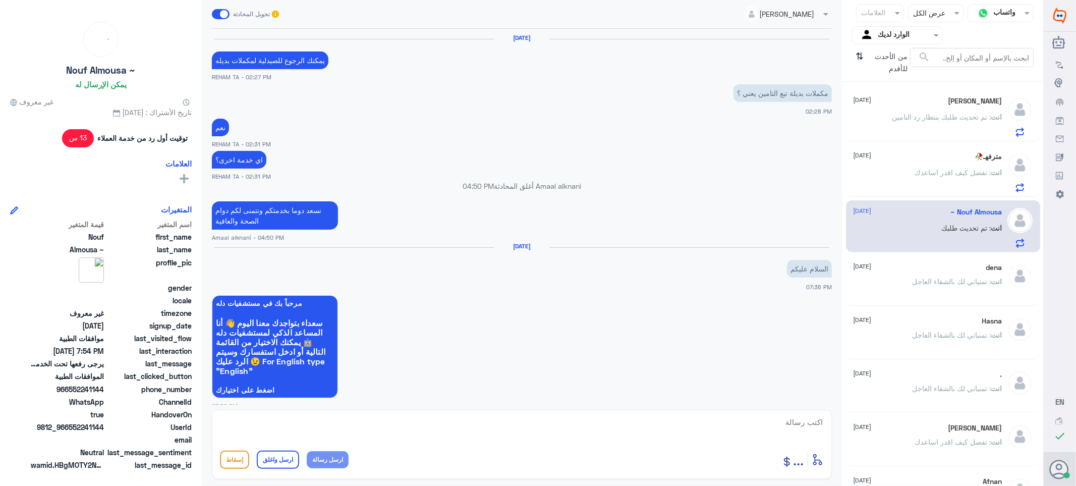
click at [897, 250] on div "Nouf Almousa ~ [DATE] انت : تم تحديث طلبك" at bounding box center [943, 226] width 194 height 52
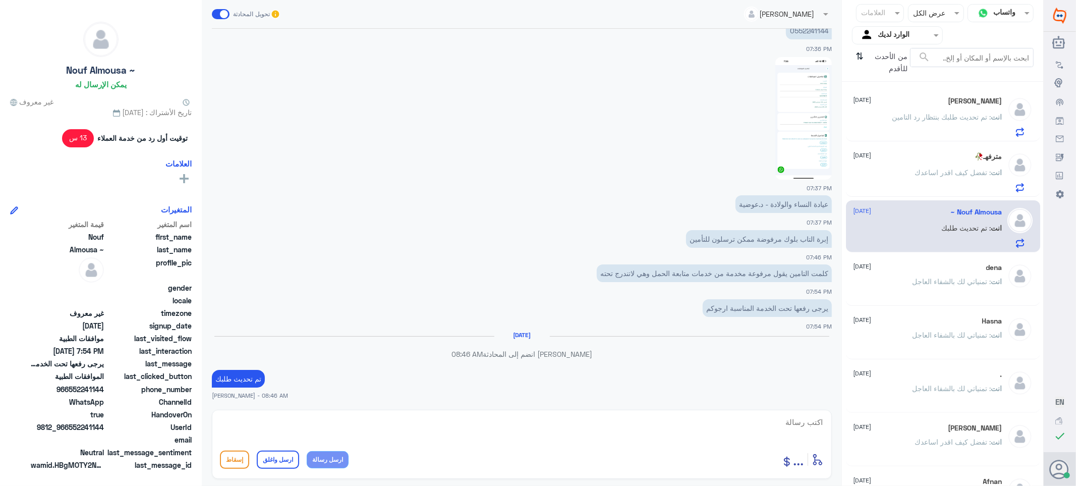
click at [907, 304] on div "dena [DATE] انت : تمنياتي لك بالشفاء العاجل" at bounding box center [943, 281] width 194 height 50
click at [857, 58] on icon "⇅" at bounding box center [860, 61] width 8 height 26
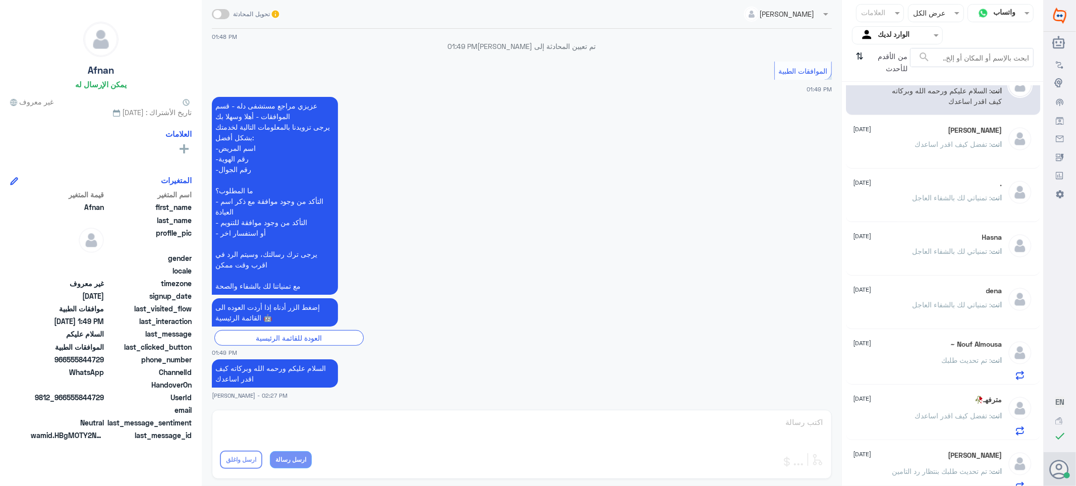
scroll to position [34, 0]
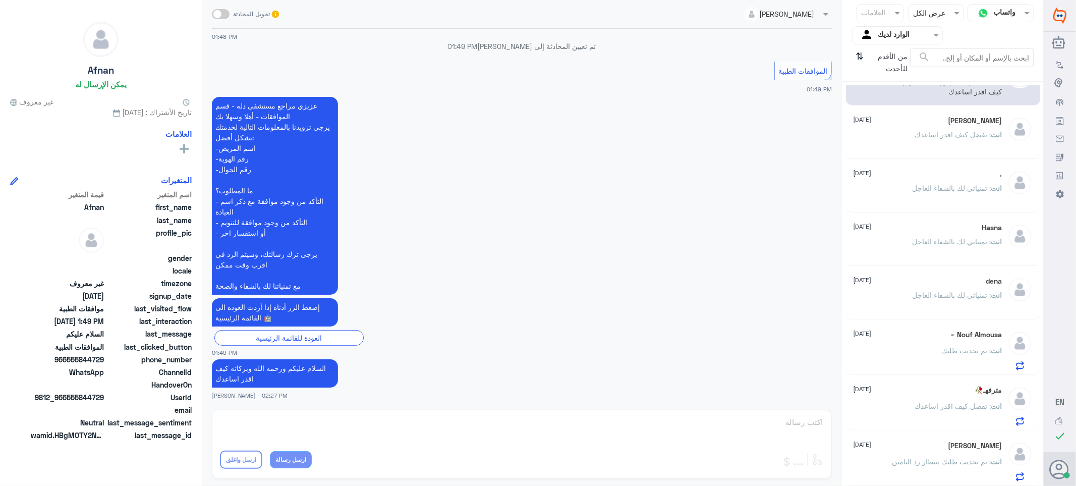
click at [888, 37] on input "text" at bounding box center [906, 35] width 56 height 12
click at [899, 111] on b "فريقك" at bounding box center [908, 112] width 19 height 9
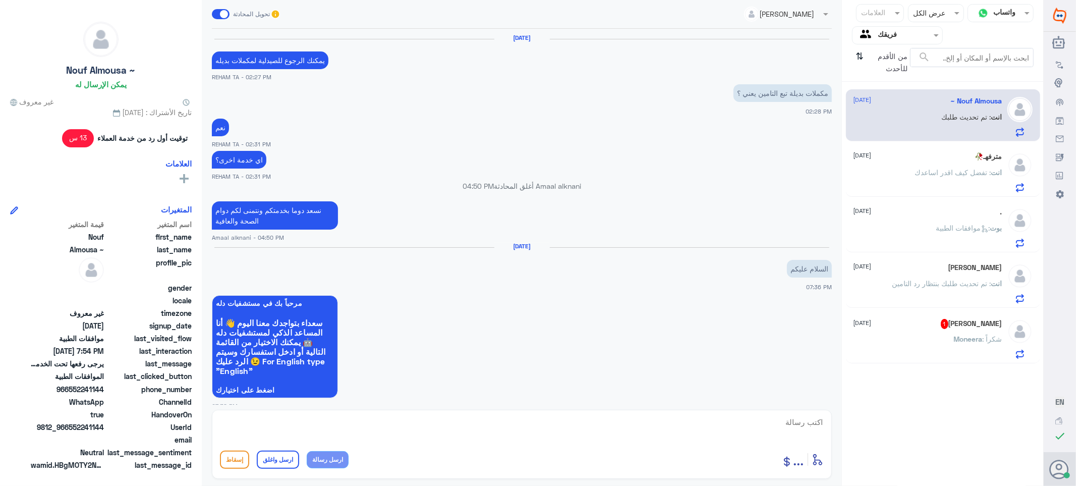
scroll to position [729, 0]
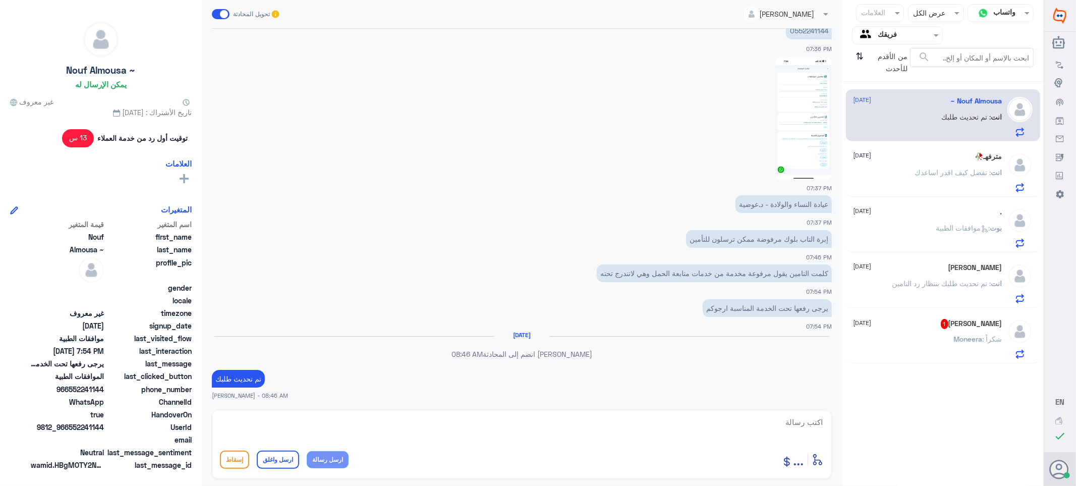
click at [941, 320] on span "1" at bounding box center [945, 324] width 8 height 10
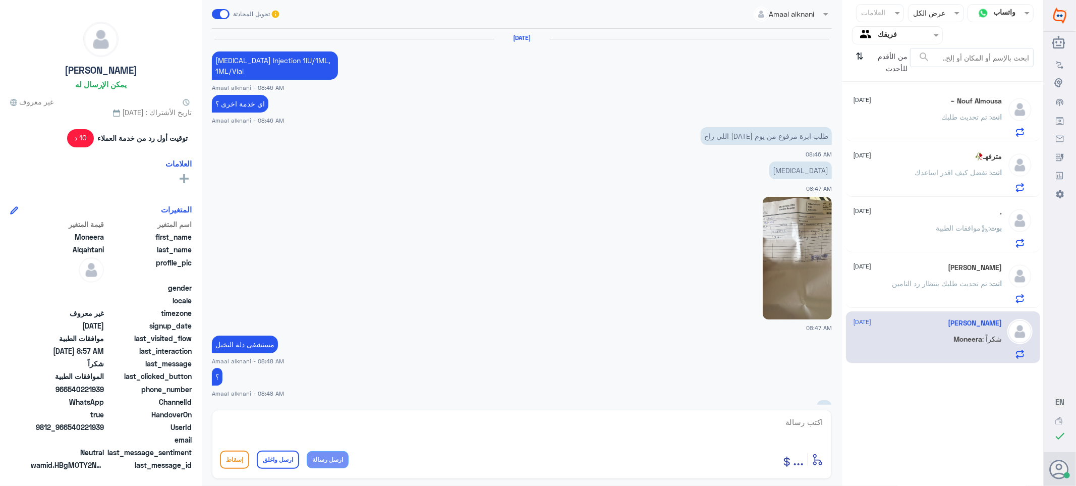
scroll to position [436, 0]
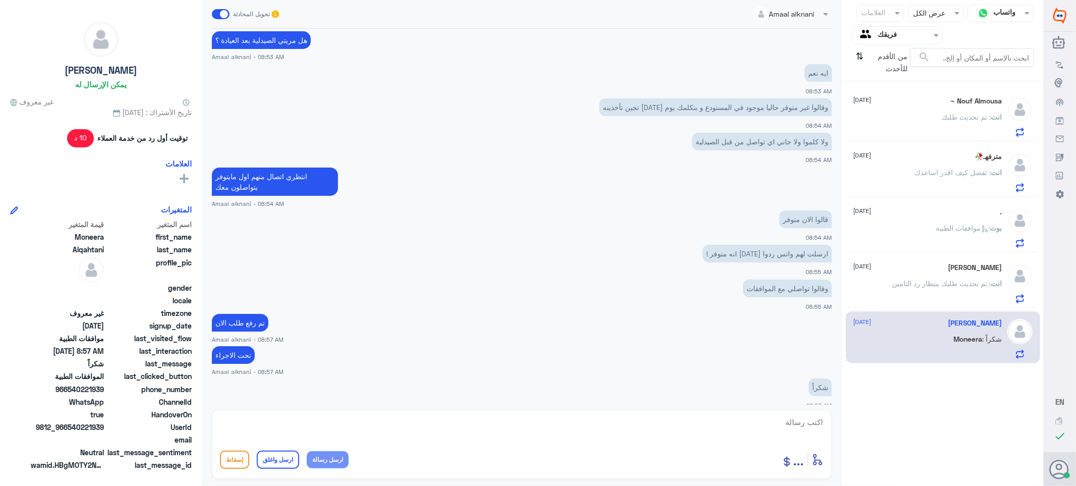
click at [898, 280] on span ": تم تحديث طلبك بنتظار رد التامين" at bounding box center [942, 283] width 99 height 9
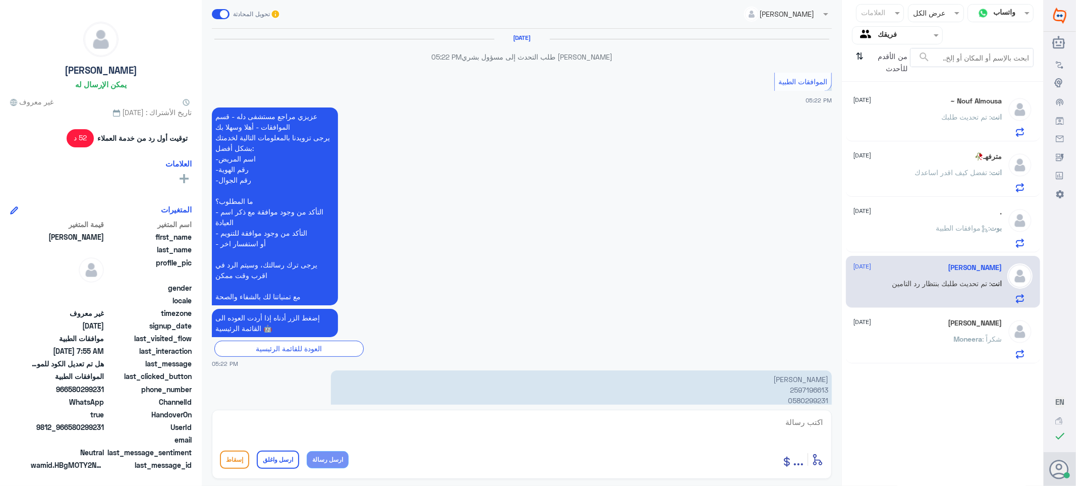
scroll to position [953, 0]
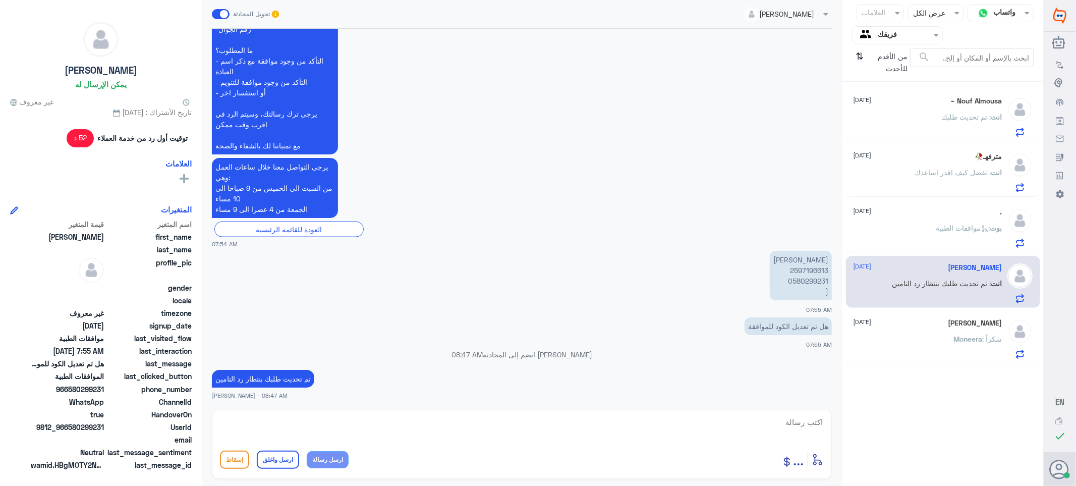
click at [887, 226] on div "بوت : موافقات الطبية" at bounding box center [928, 236] width 149 height 23
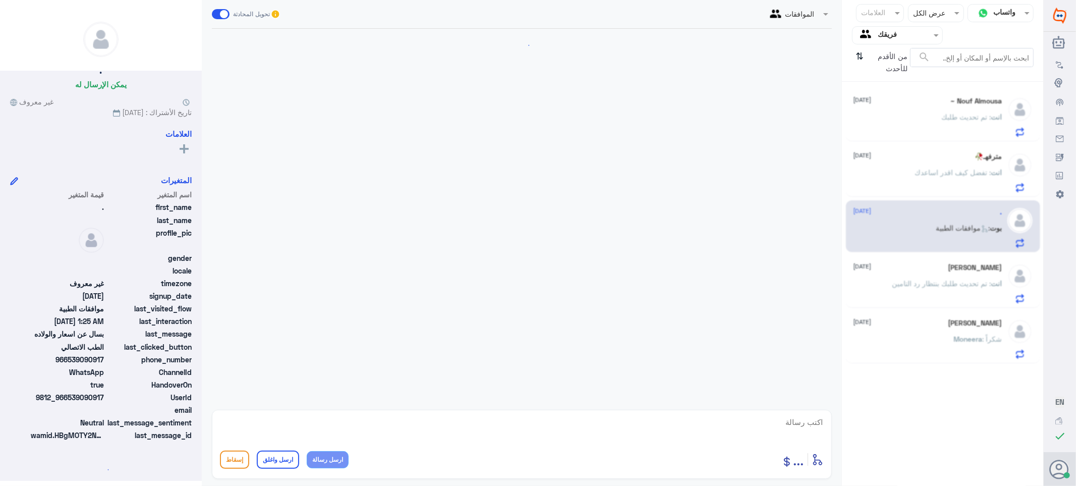
scroll to position [523, 0]
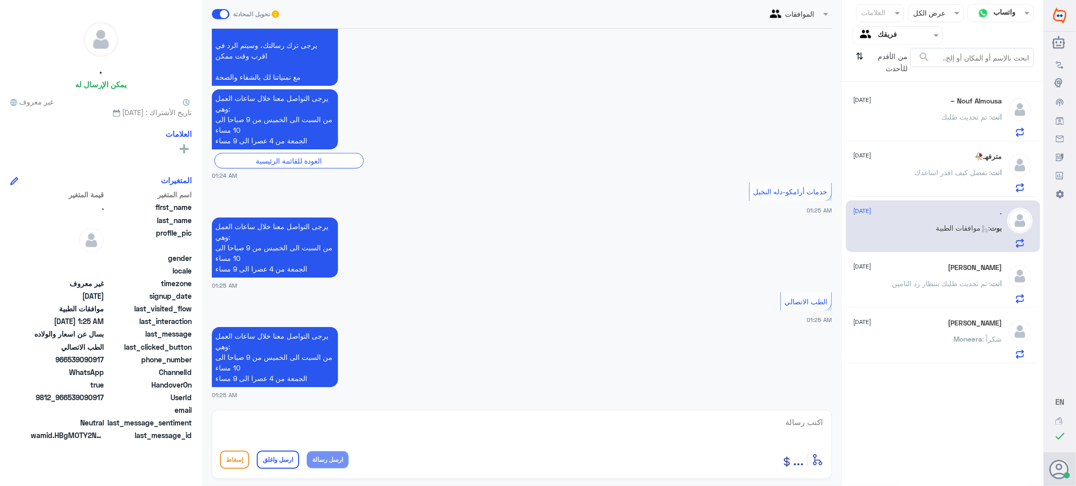
click at [896, 177] on div "انت : تفضل كيف اقدر اساعدك" at bounding box center [928, 181] width 149 height 23
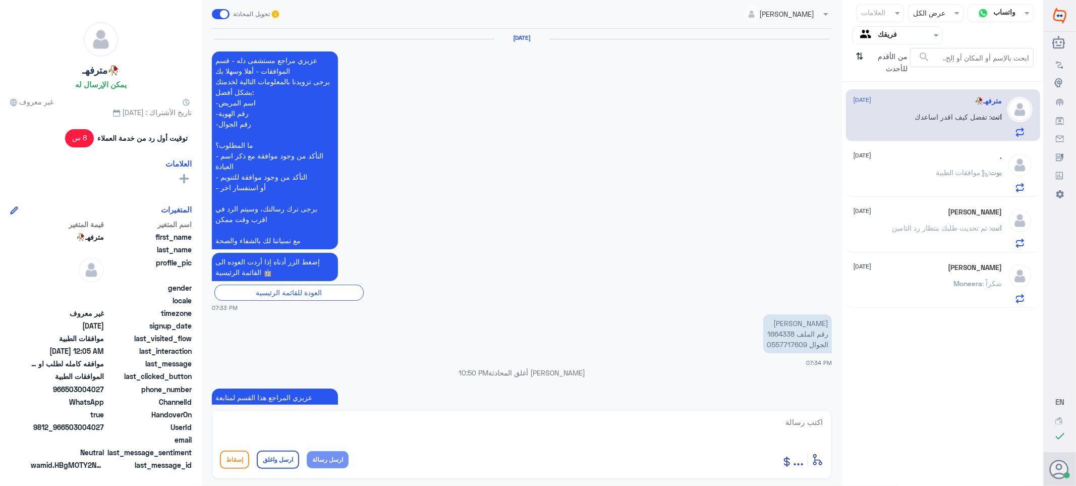
scroll to position [1230, 0]
